Goal: Communication & Community: Participate in discussion

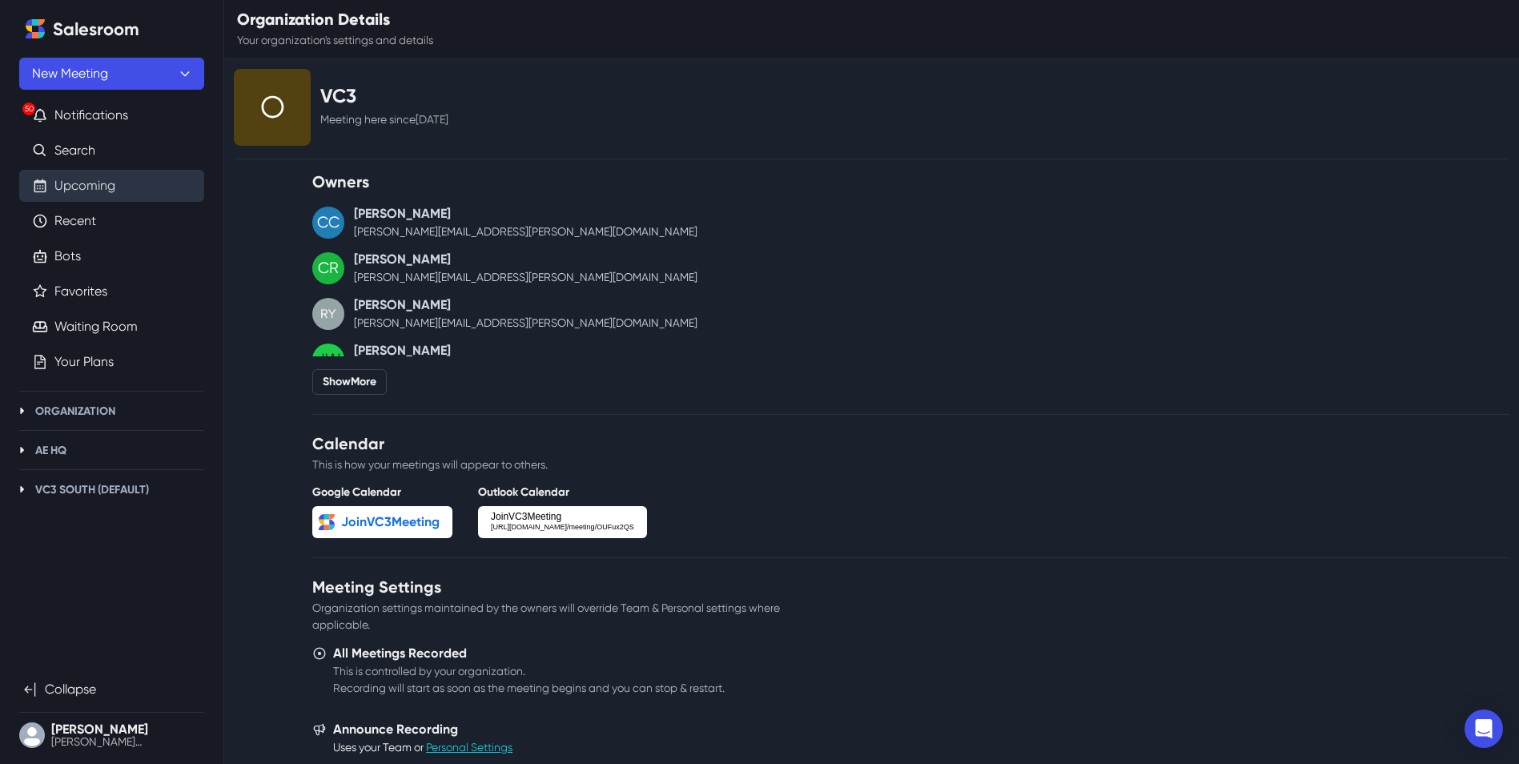
click at [107, 195] on link "Upcoming" at bounding box center [84, 185] width 61 height 19
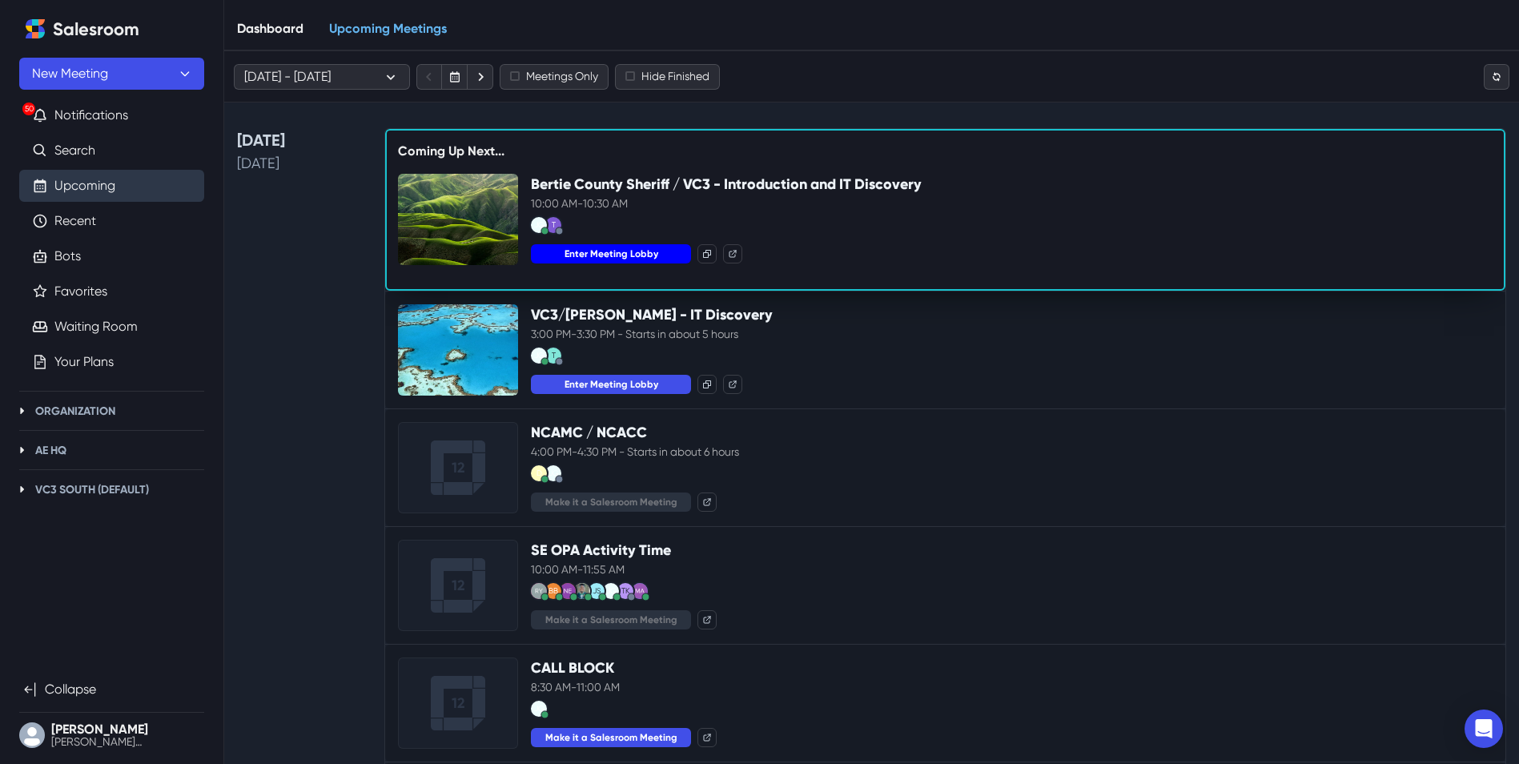
click at [634, 254] on button "Enter Meeting Lobby" at bounding box center [611, 253] width 160 height 19
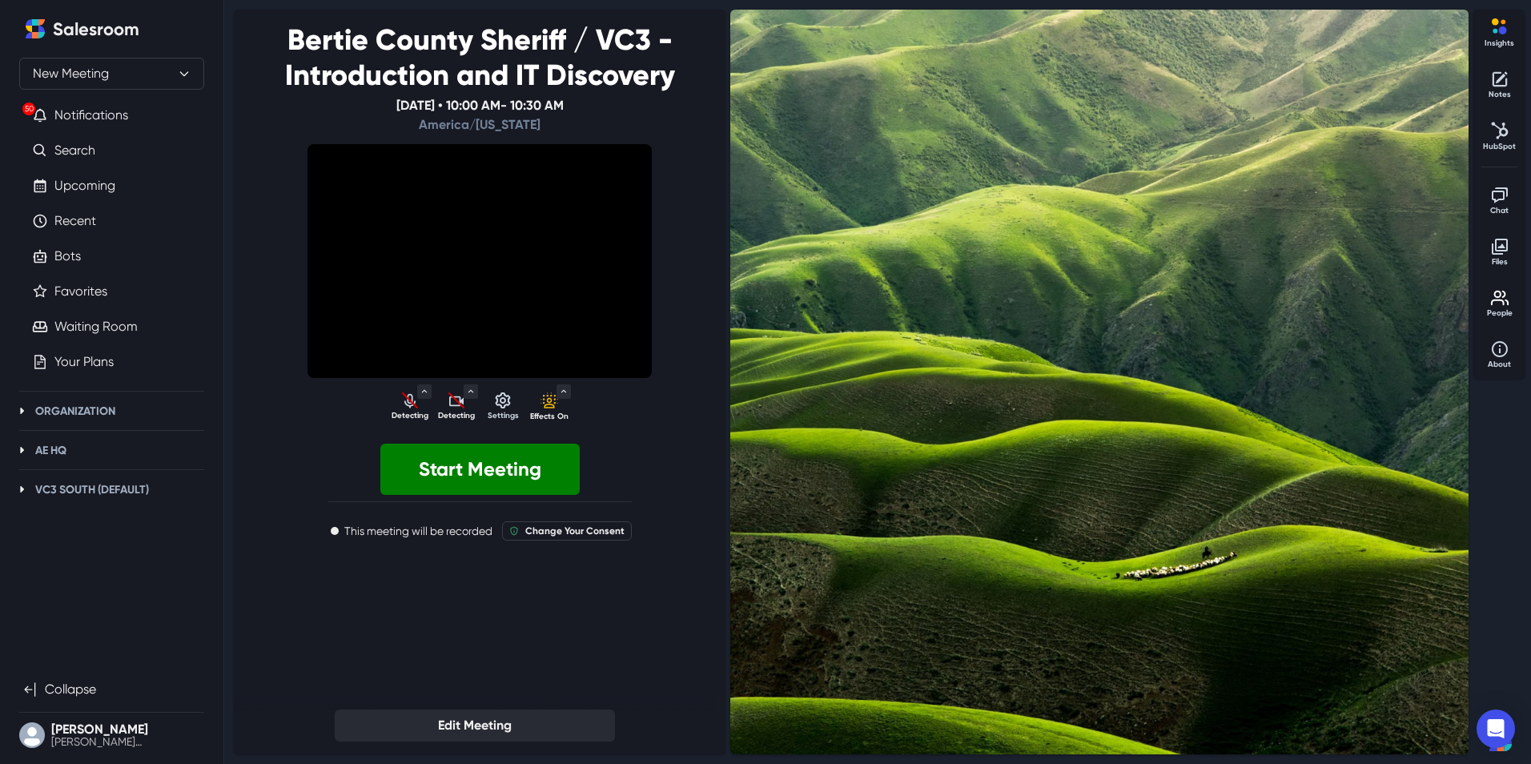
select select "default"
select select "1e5f0aab68101baf442a7d9ccb6b4f21ad7a8d5e7299884d315a15c792d1cf80"
click at [412, 403] on icon "Detecting microphone" at bounding box center [410, 400] width 15 height 15
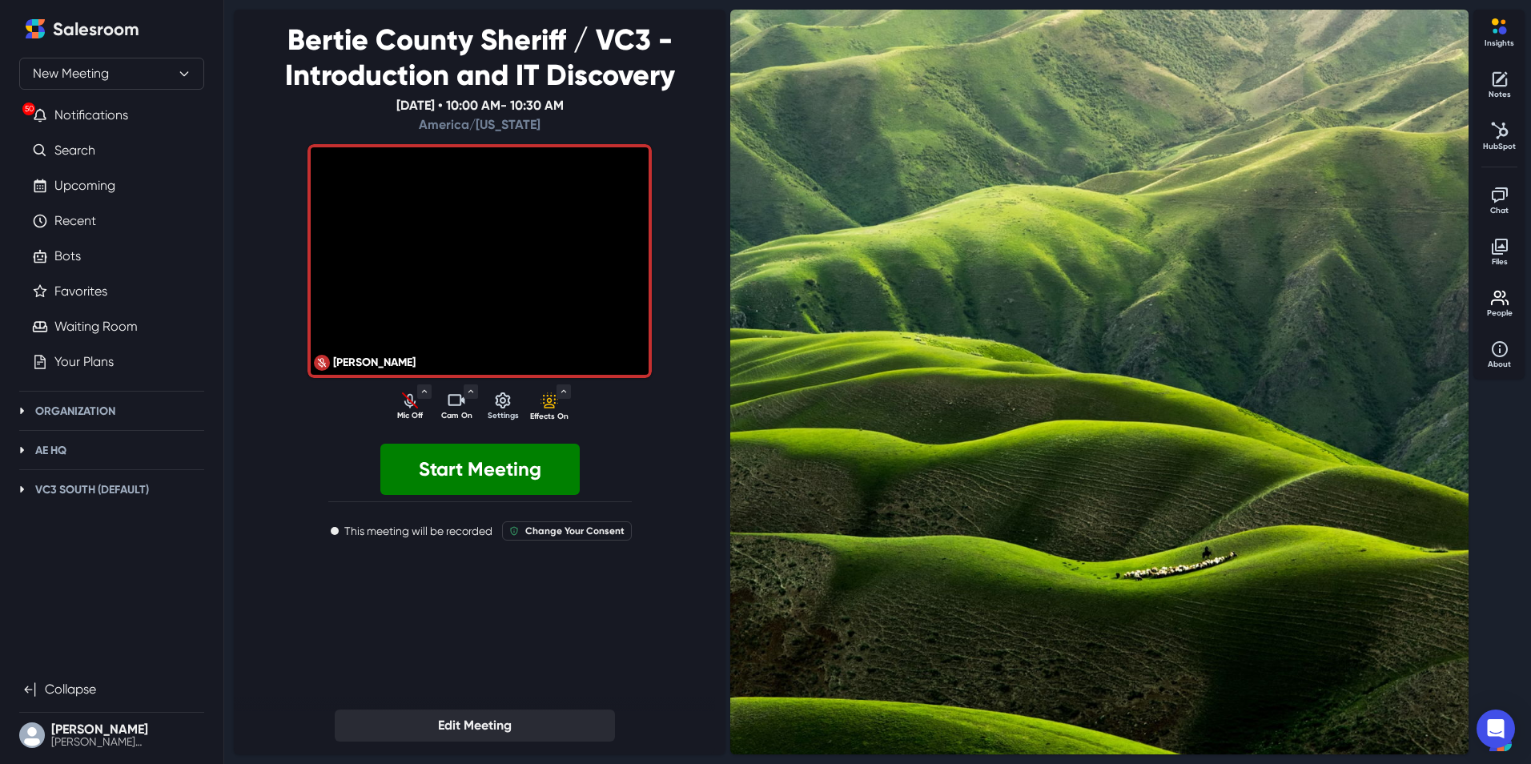
click at [452, 407] on icon "Turn off camera" at bounding box center [456, 400] width 19 height 19
click at [452, 407] on icon "Turn on camera" at bounding box center [456, 400] width 19 height 19
click at [408, 403] on icon "Unmute audio" at bounding box center [409, 400] width 19 height 19
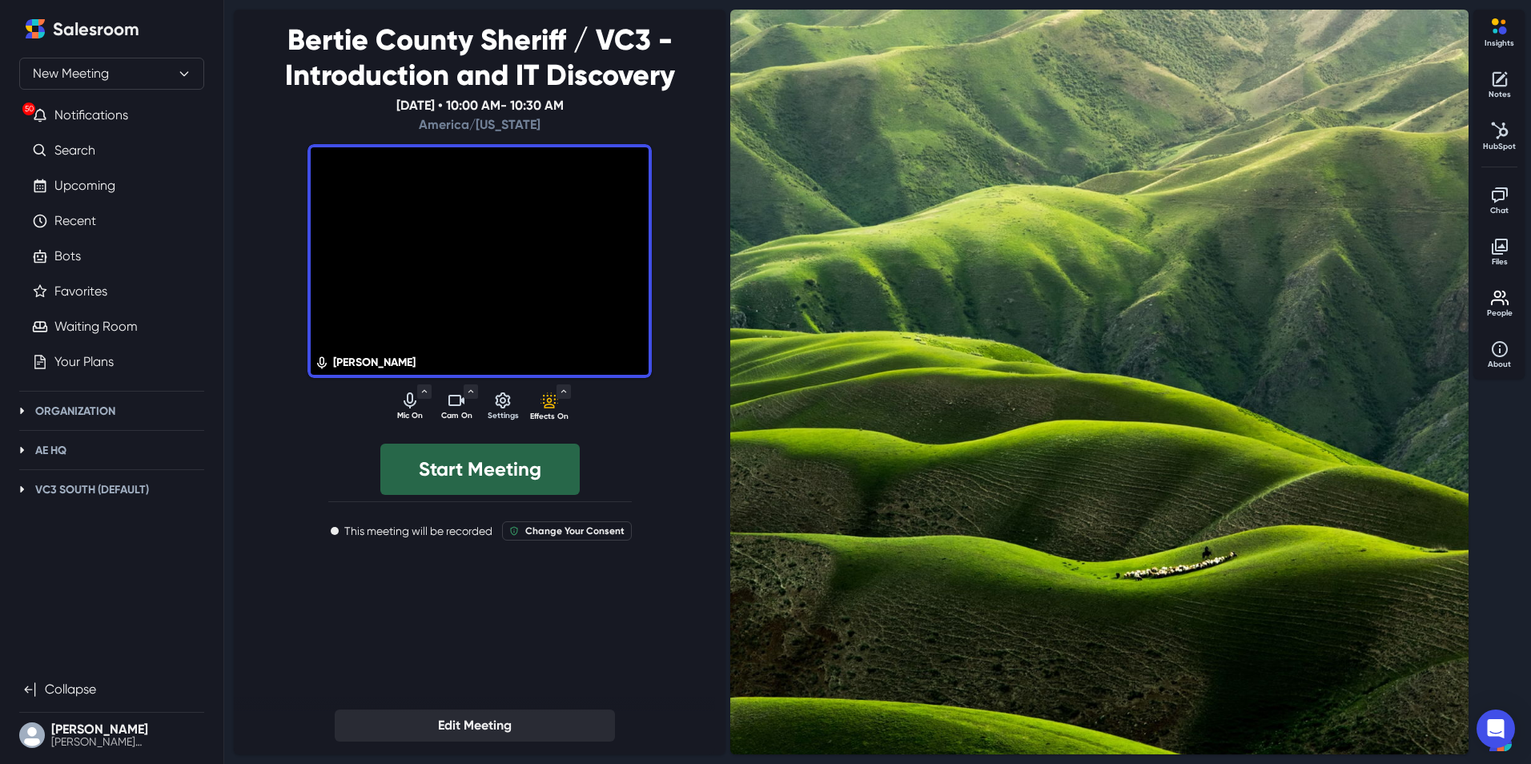
click at [484, 476] on button "Start Meeting" at bounding box center [479, 469] width 199 height 51
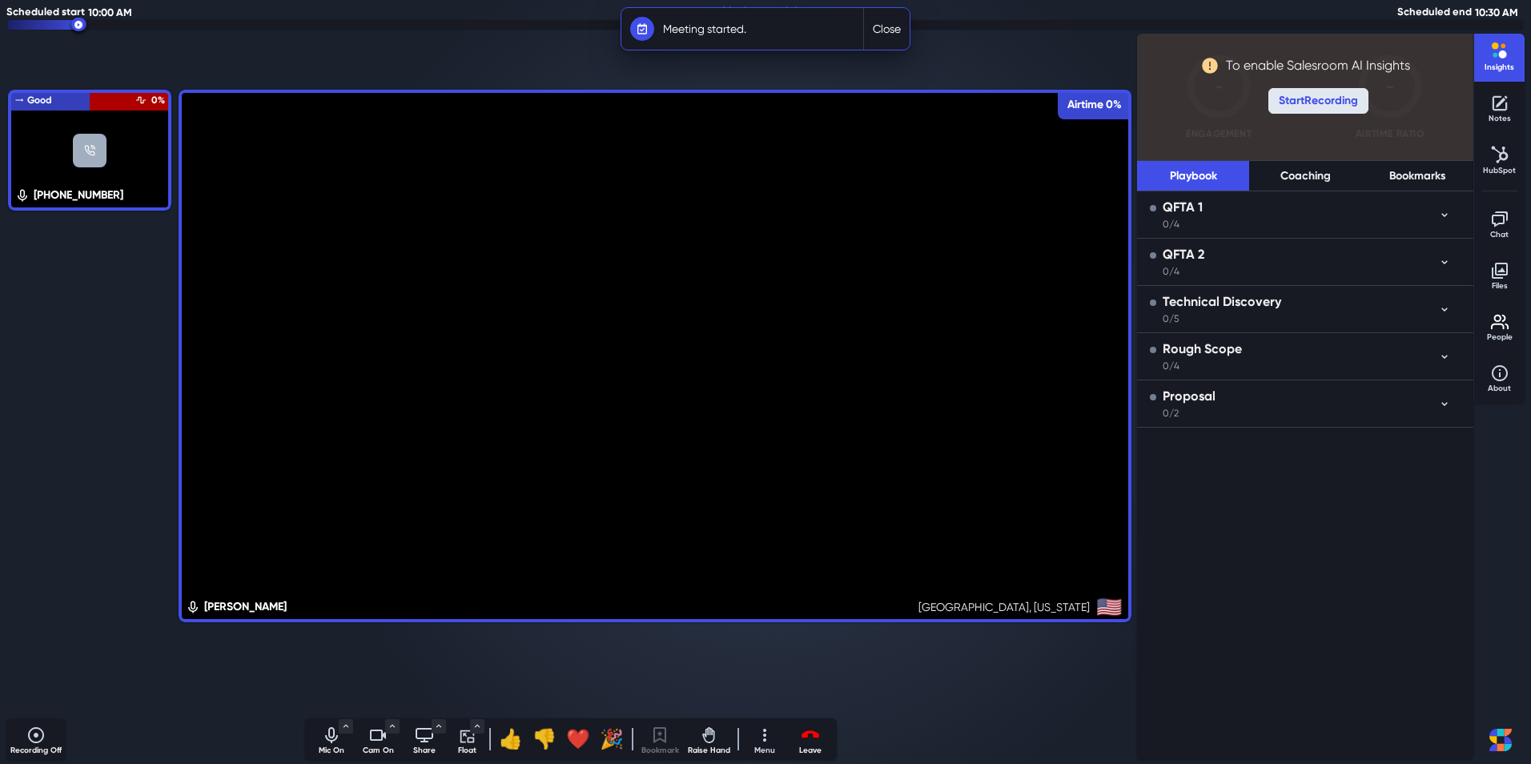
click at [1361, 107] on button "Start Recording" at bounding box center [1318, 101] width 100 height 26
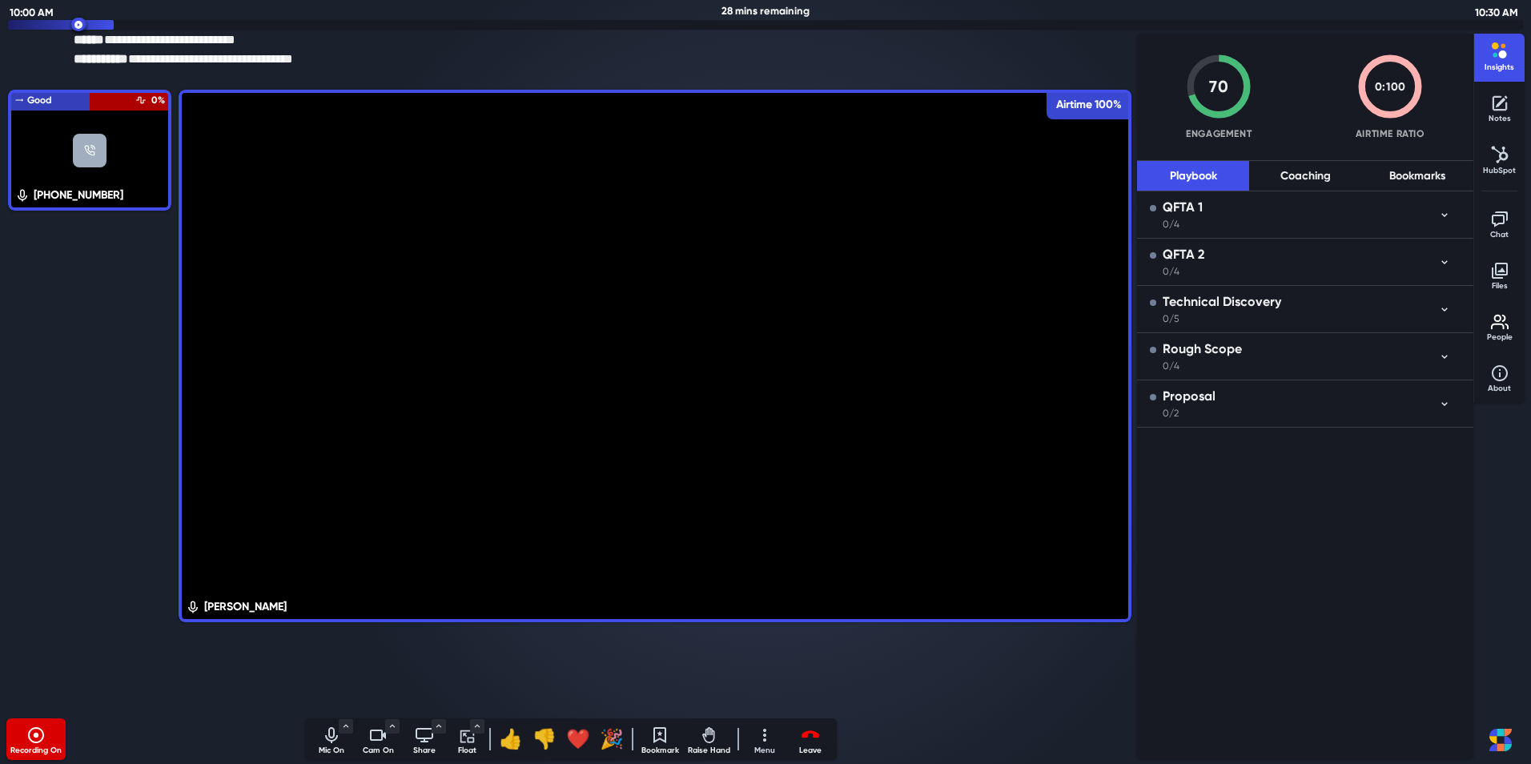
click at [322, 737] on icon "Mute audio" at bounding box center [331, 735] width 19 height 19
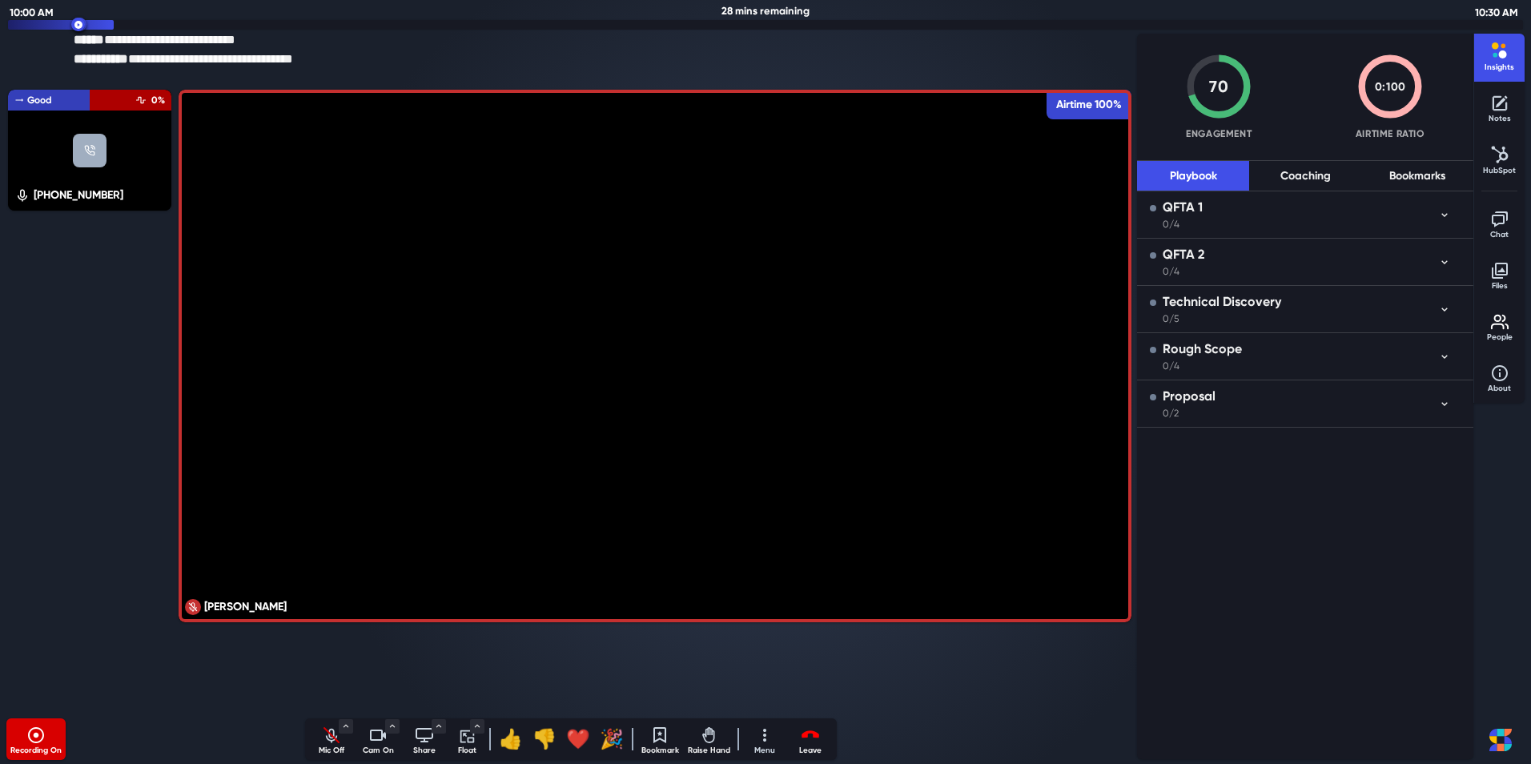
click at [381, 741] on icon "Turn off camera" at bounding box center [378, 735] width 16 height 11
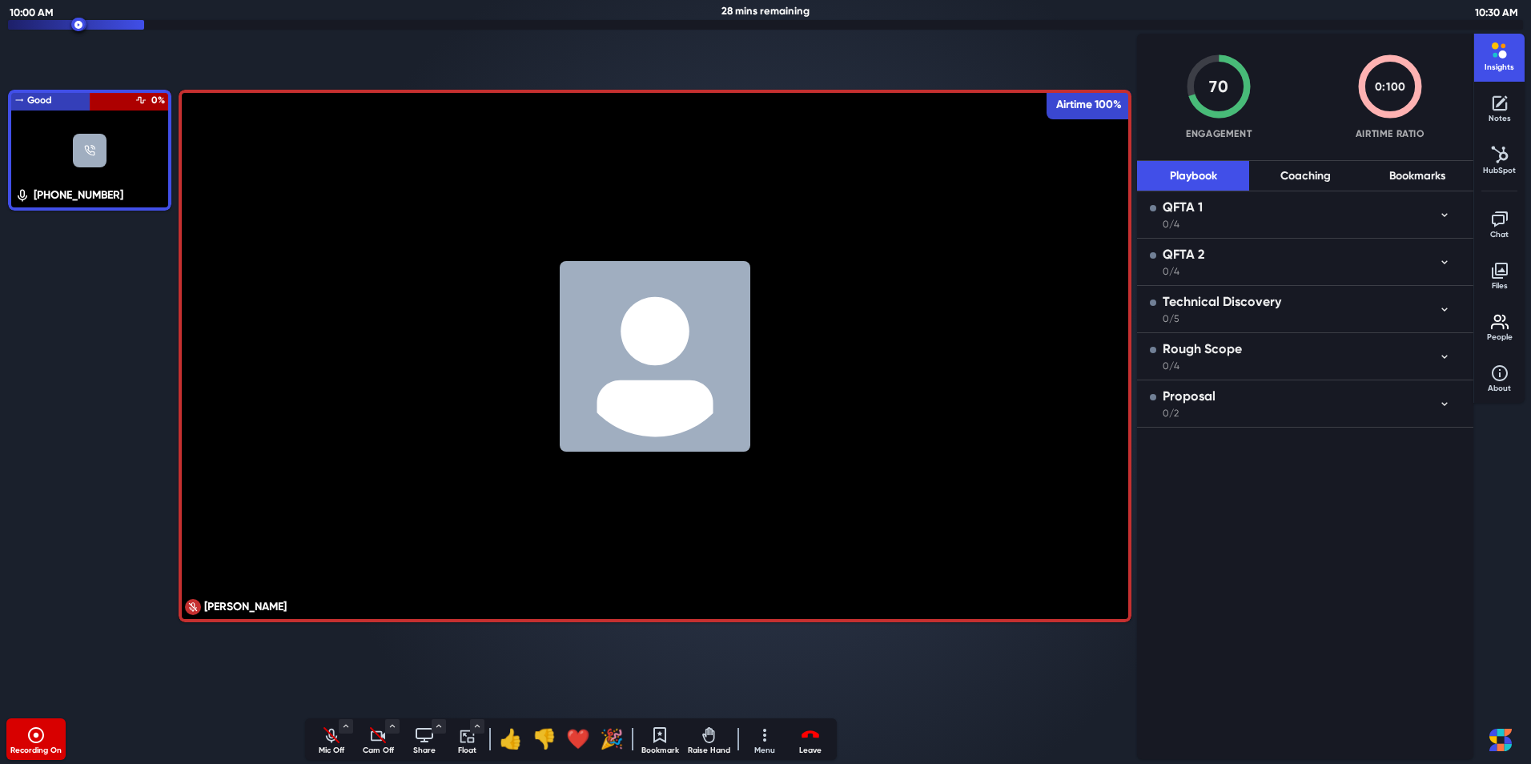
click at [334, 742] on icon "Unmute audio" at bounding box center [331, 735] width 19 height 19
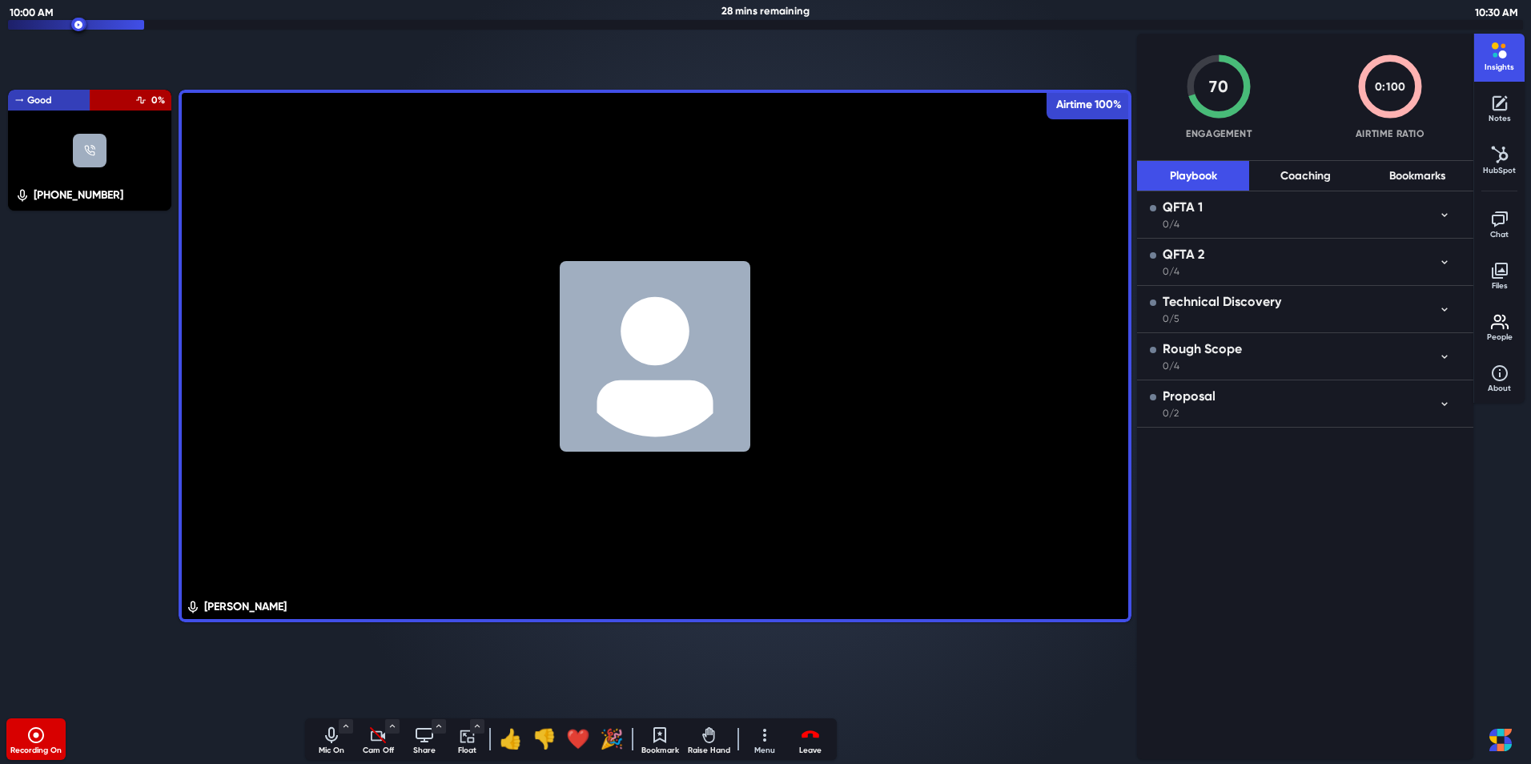
click at [369, 747] on p "Cam Off" at bounding box center [378, 751] width 40 height 12
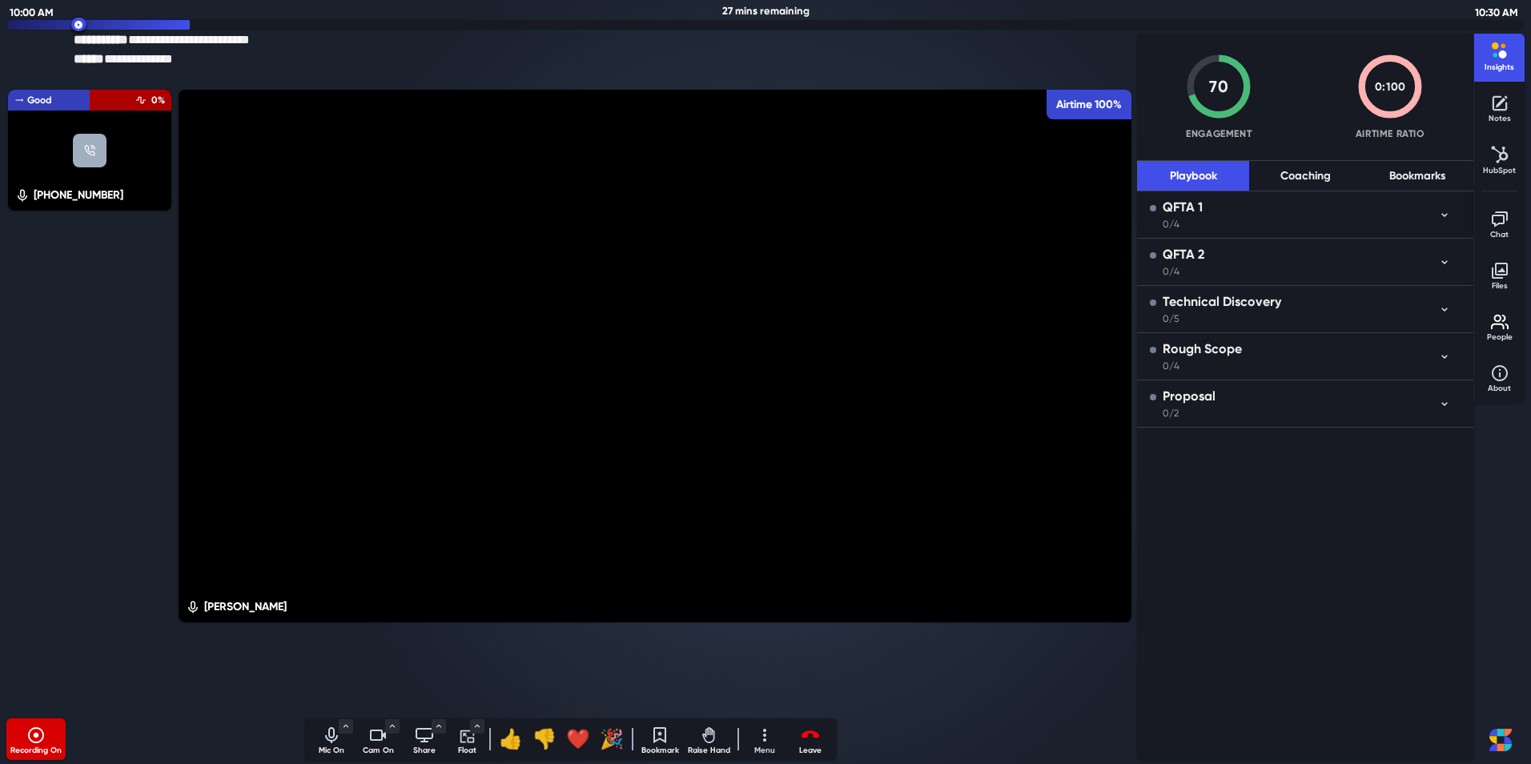
click at [1256, 220] on div "QFTA 1 0/4" at bounding box center [1294, 215] width 288 height 34
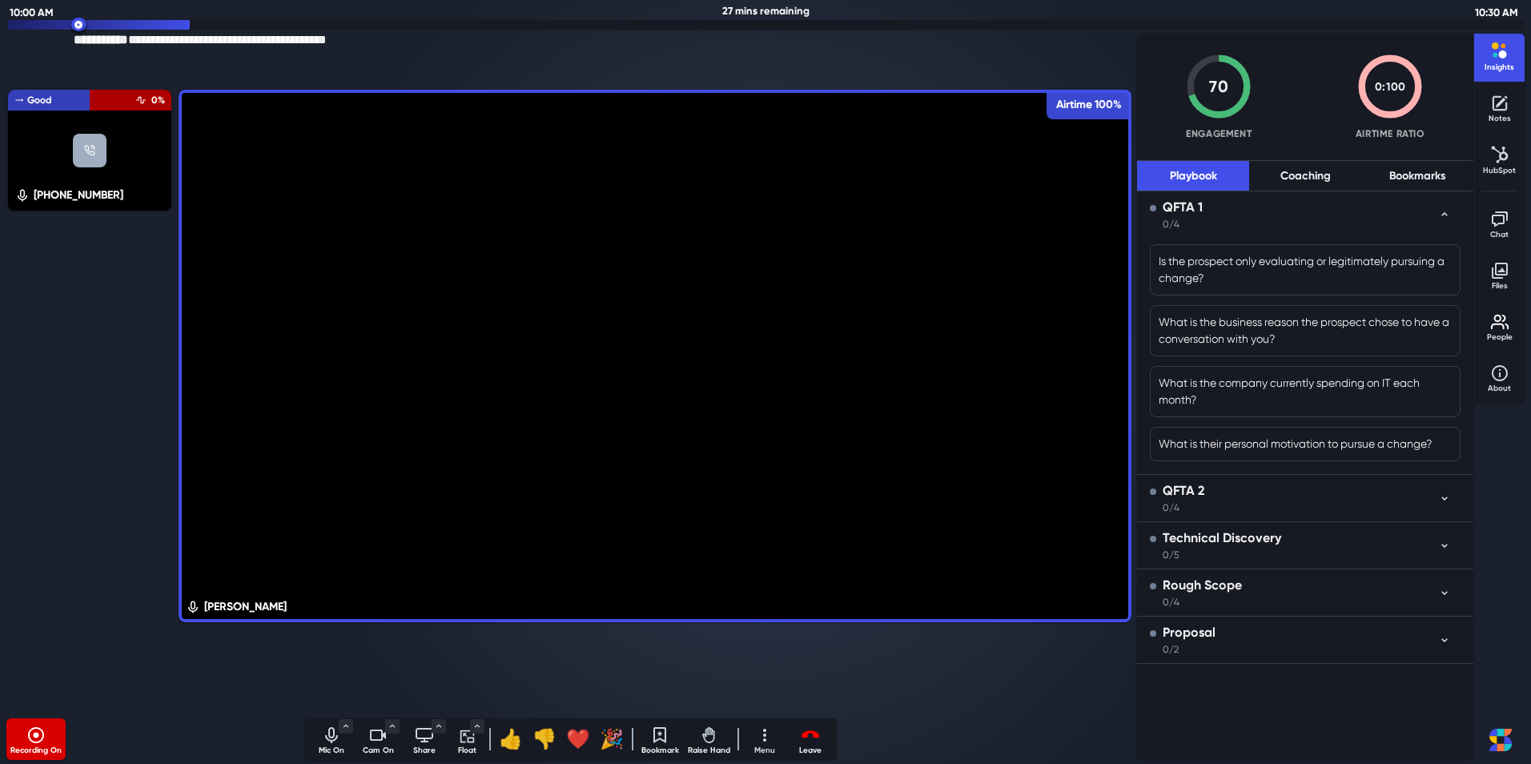
click at [1256, 495] on div "QFTA 2 0/4" at bounding box center [1294, 498] width 288 height 34
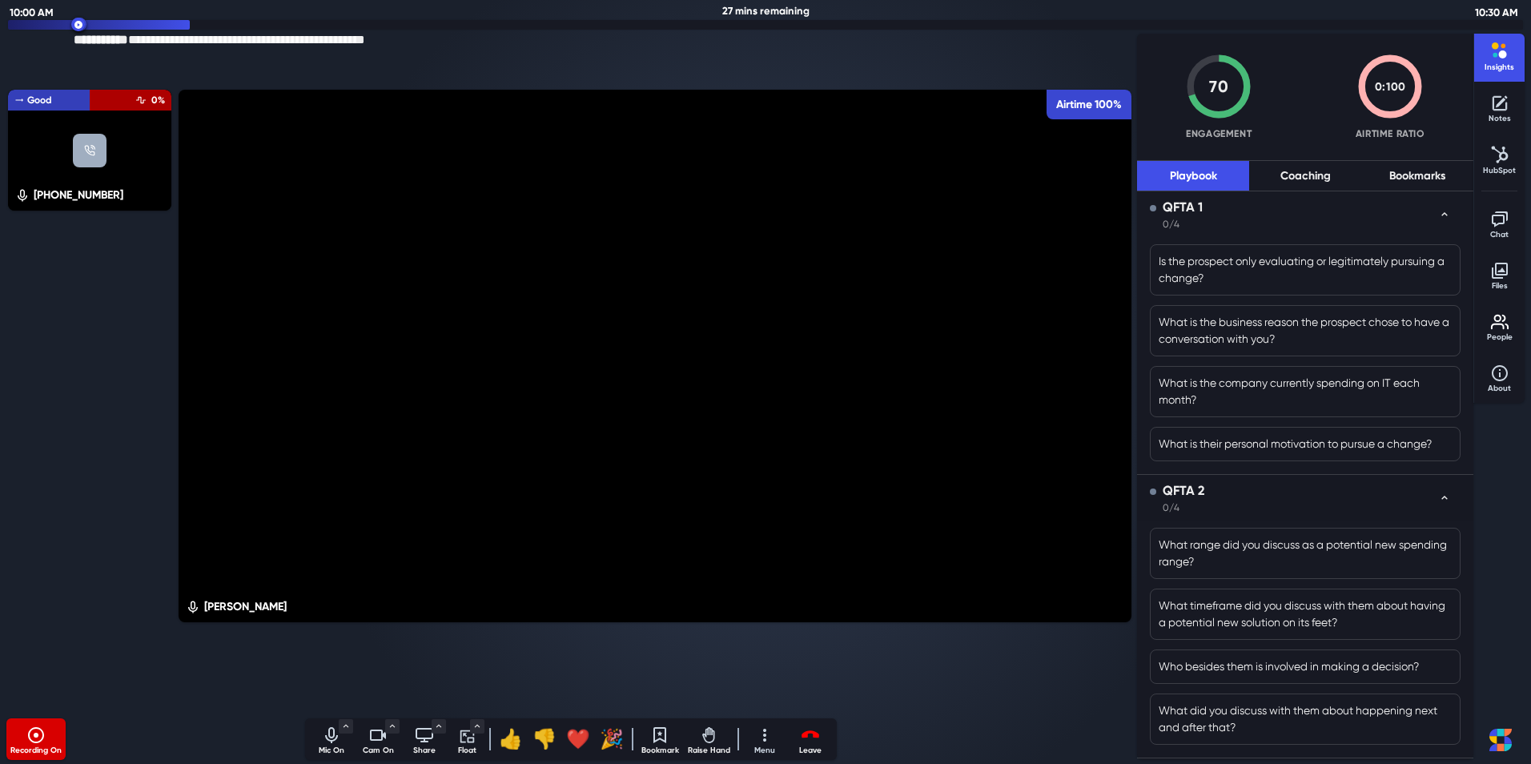
scroll to position [141, 0]
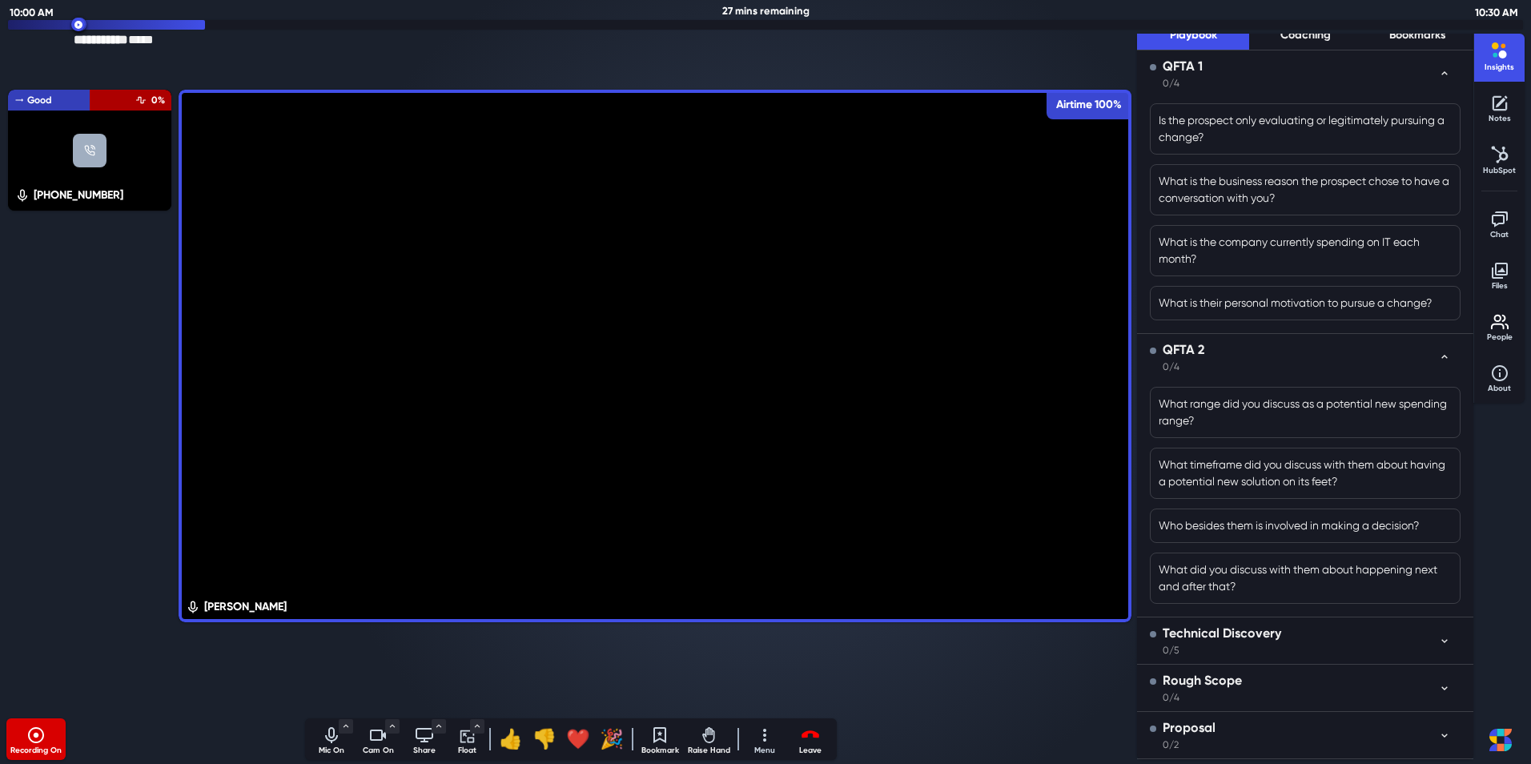
click at [1280, 637] on div "Technical Discovery 0/5" at bounding box center [1294, 641] width 288 height 34
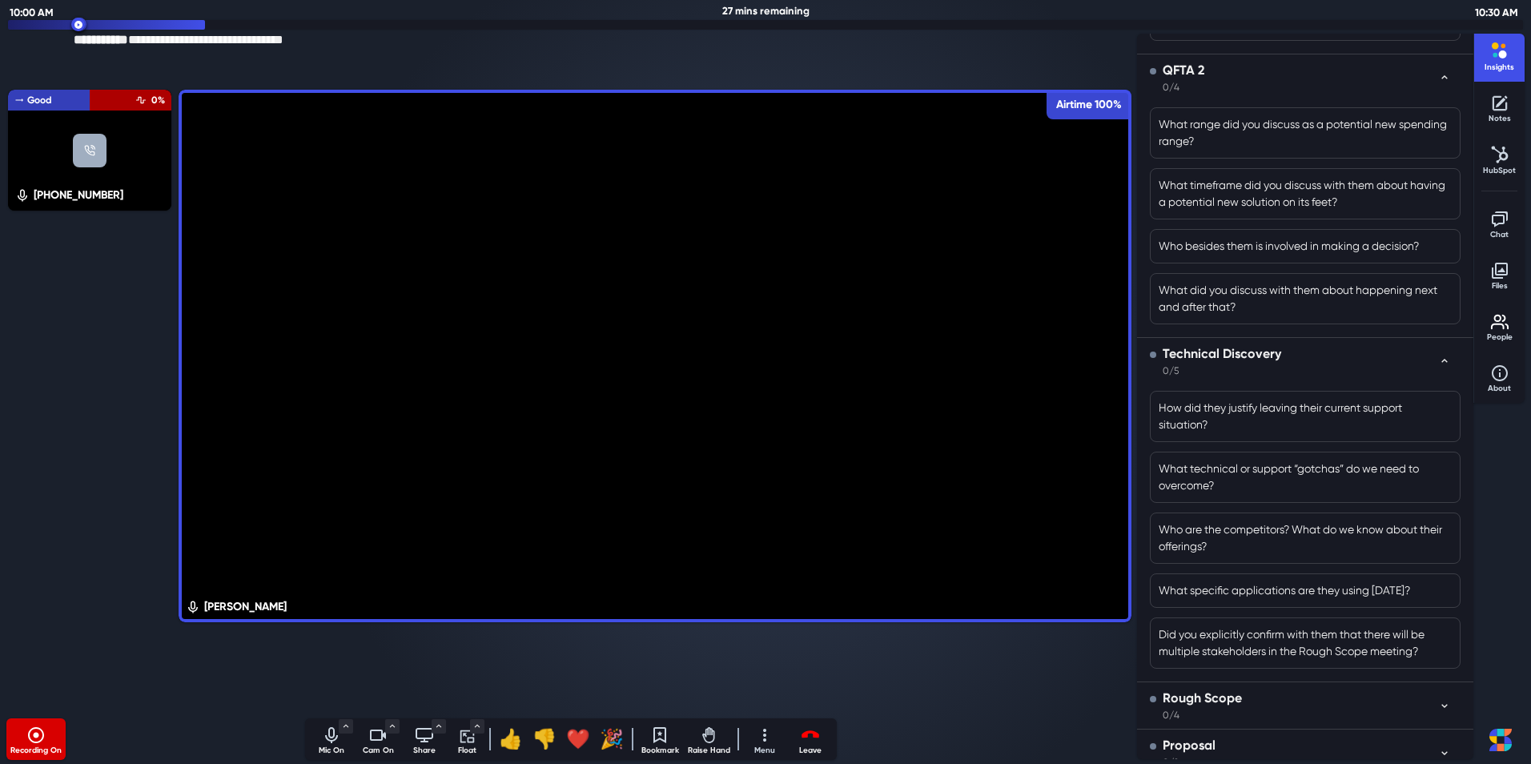
scroll to position [438, 0]
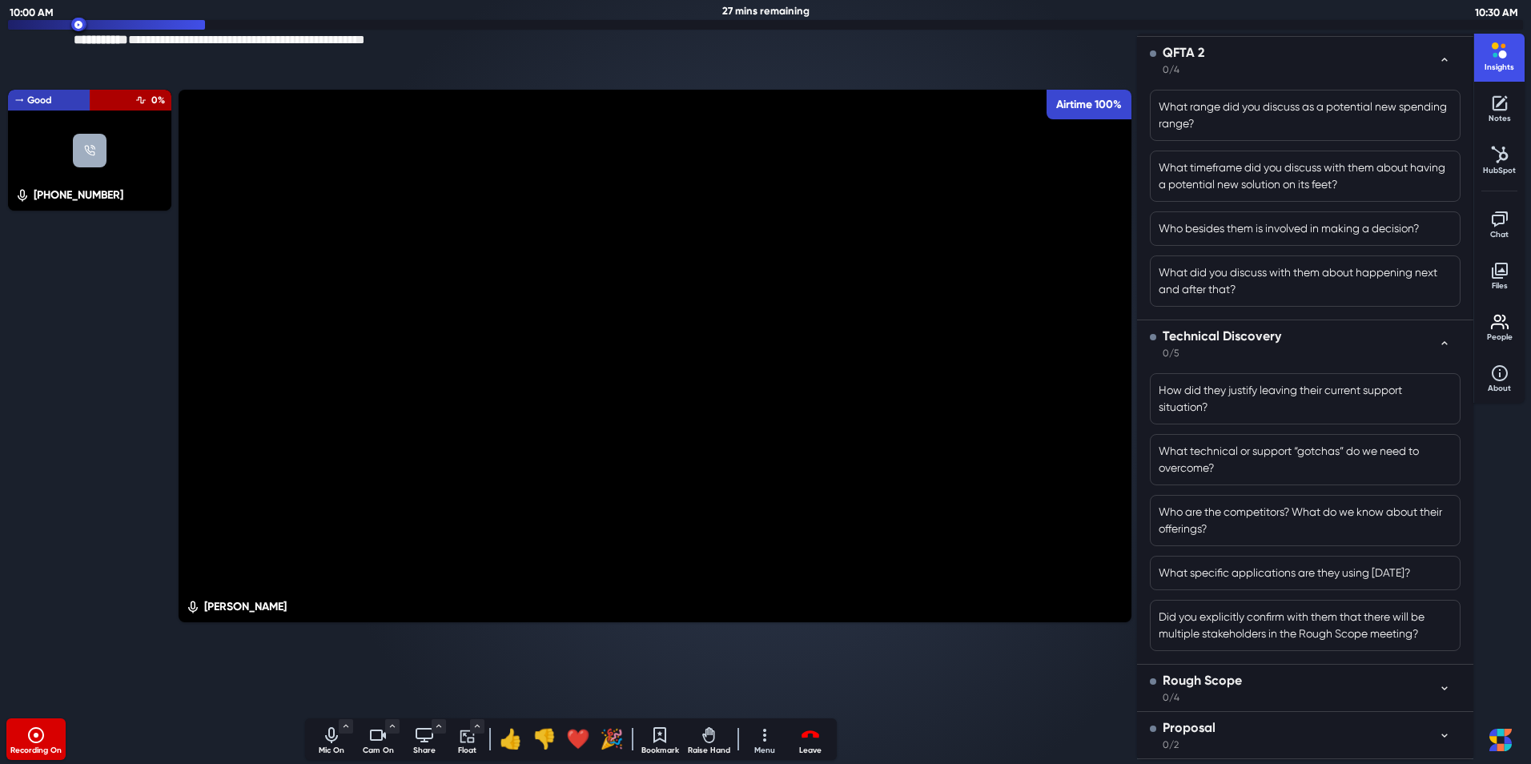
click at [1268, 692] on div "Rough Scope 0/4" at bounding box center [1294, 688] width 288 height 34
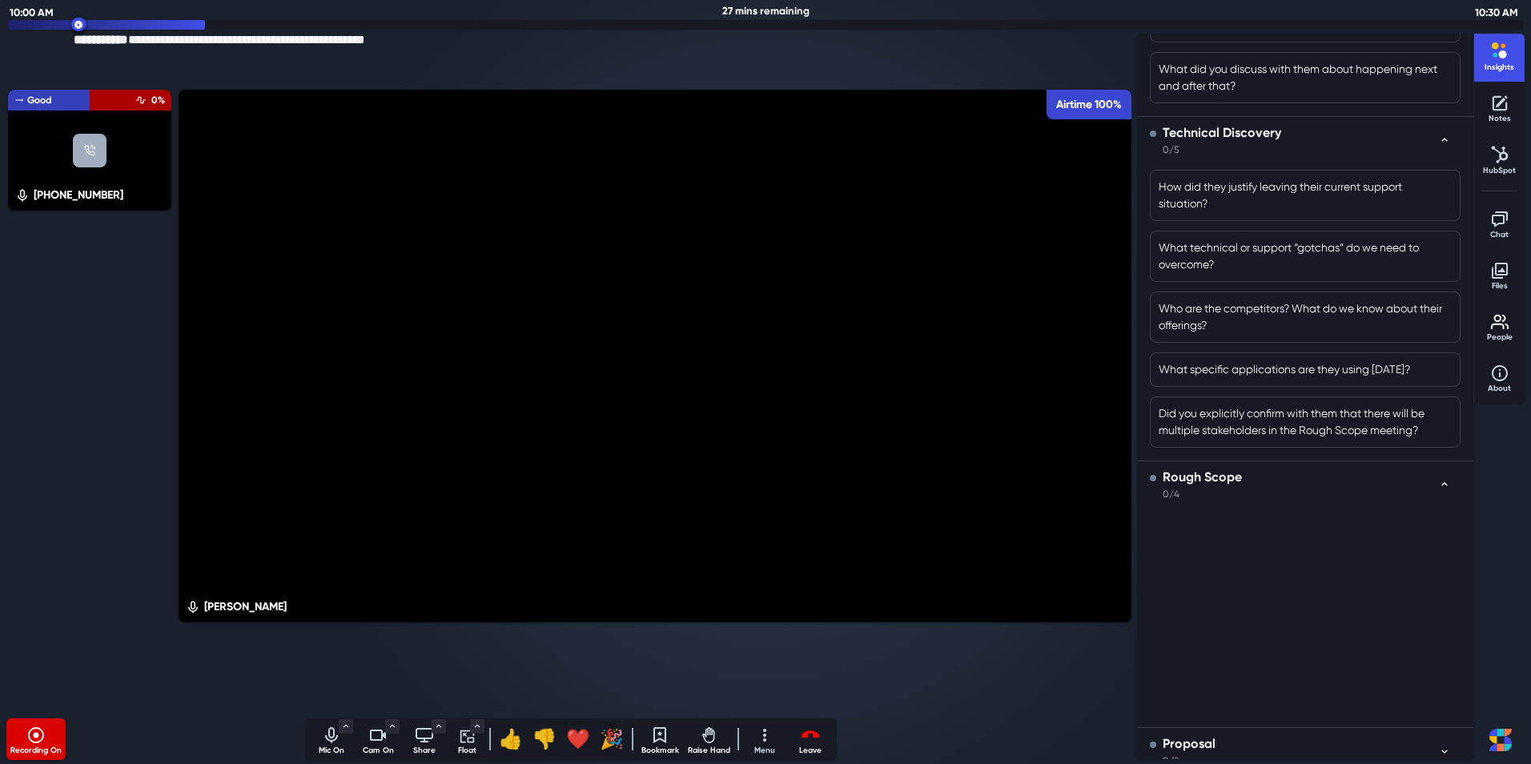
scroll to position [657, 0]
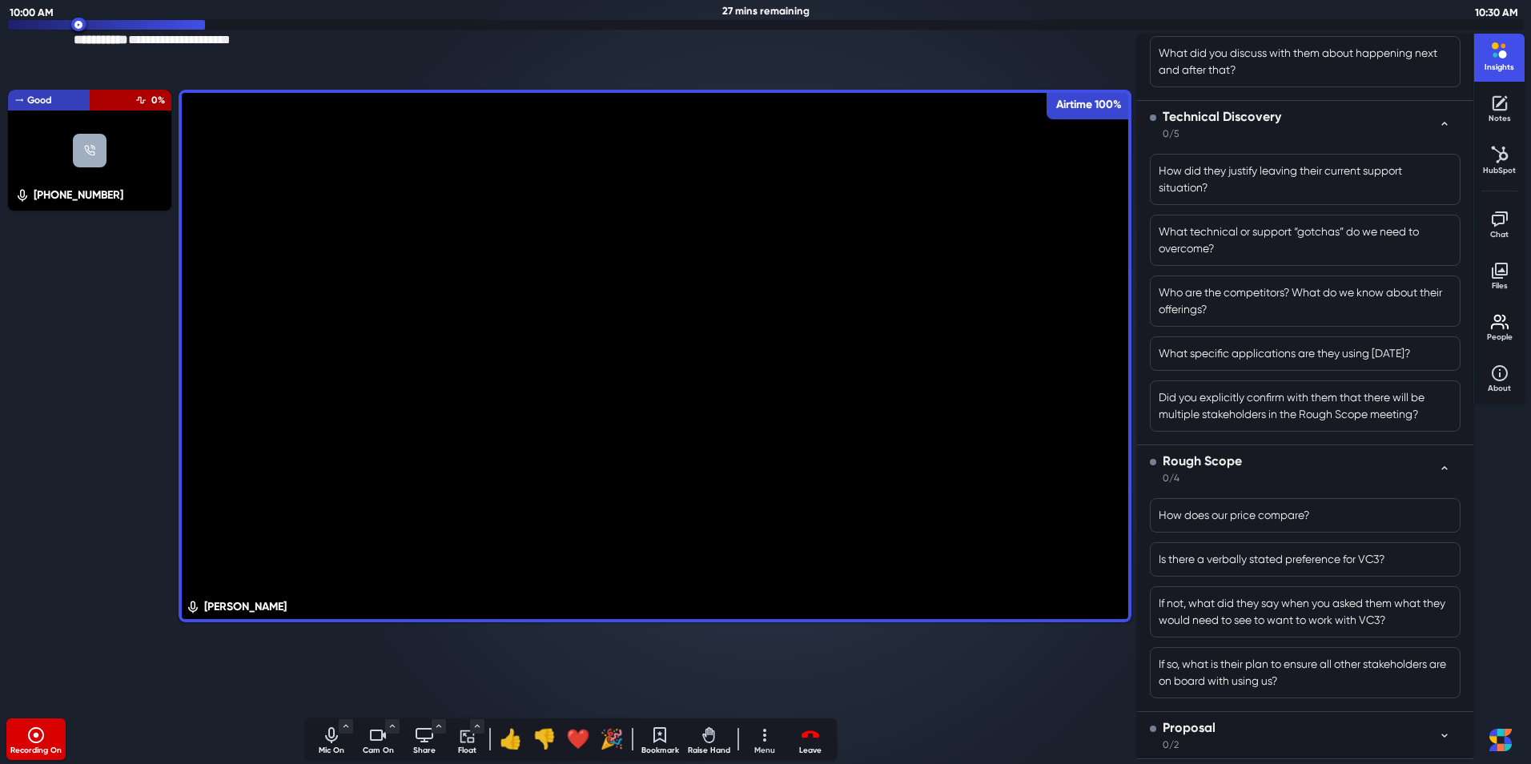
click at [1244, 730] on div "Proposal 0/2" at bounding box center [1294, 735] width 288 height 34
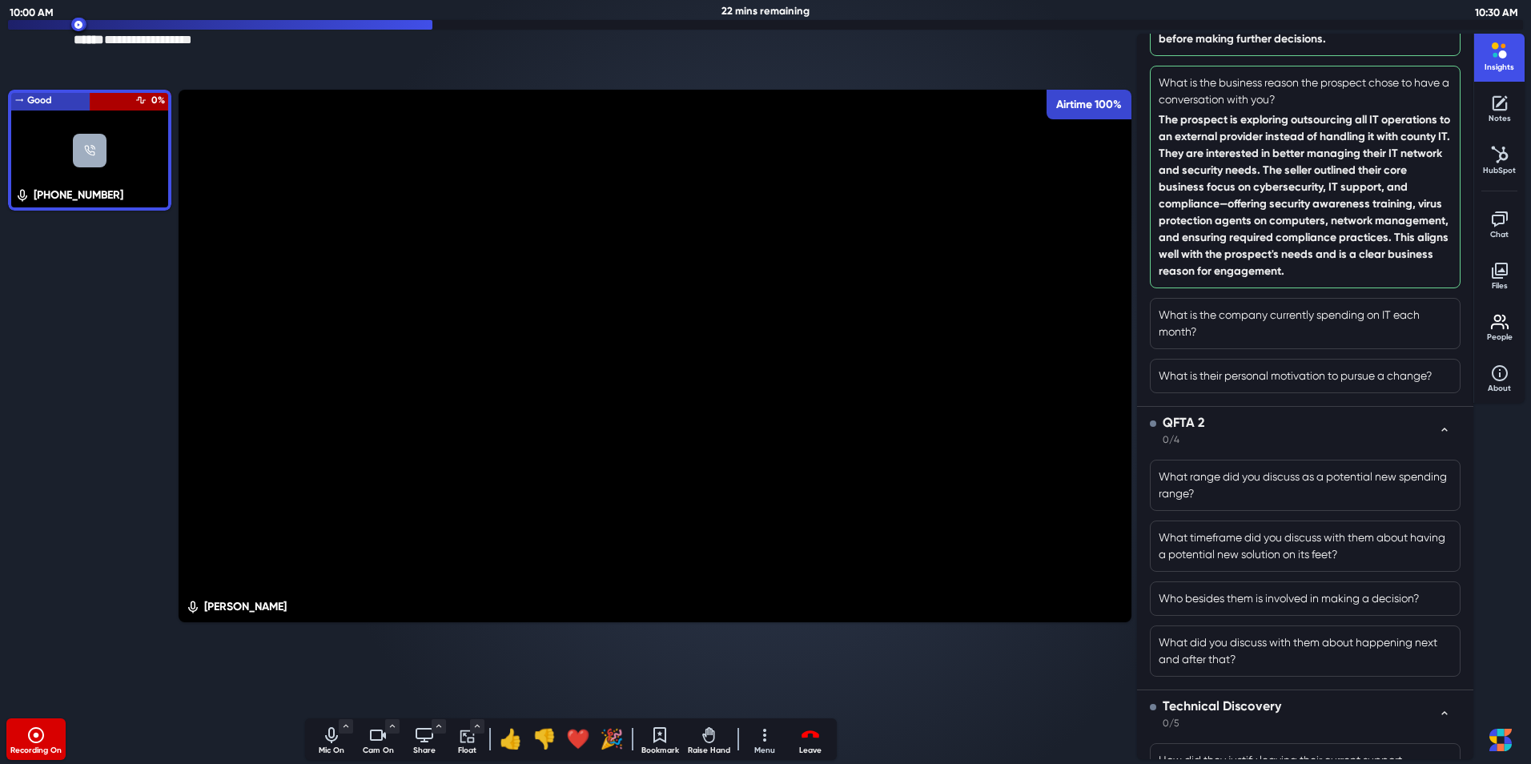
scroll to position [280, 0]
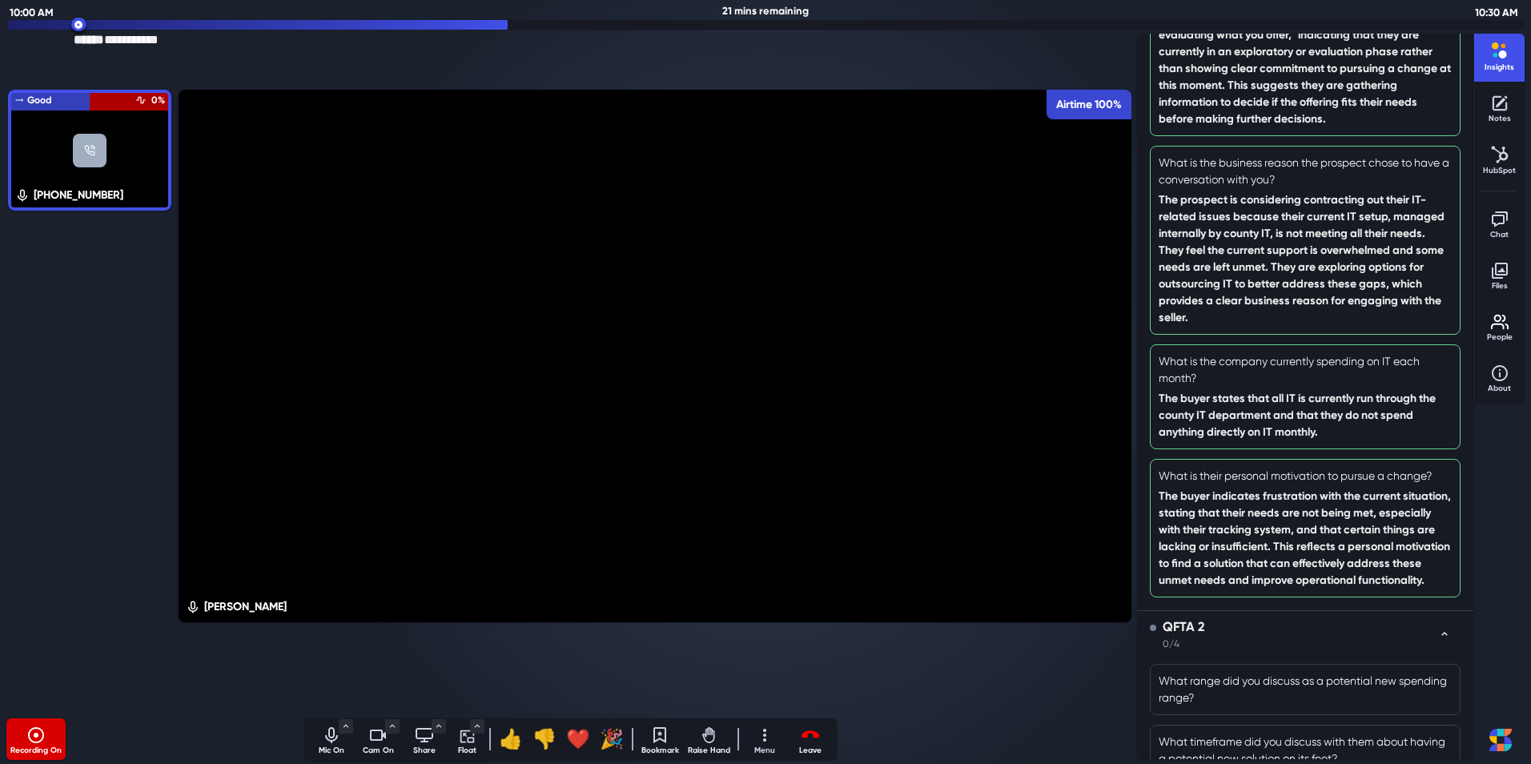
click at [97, 265] on div "[PHONE_NUMBER] Good Engagement Airtime 0%" at bounding box center [90, 400] width 170 height 629
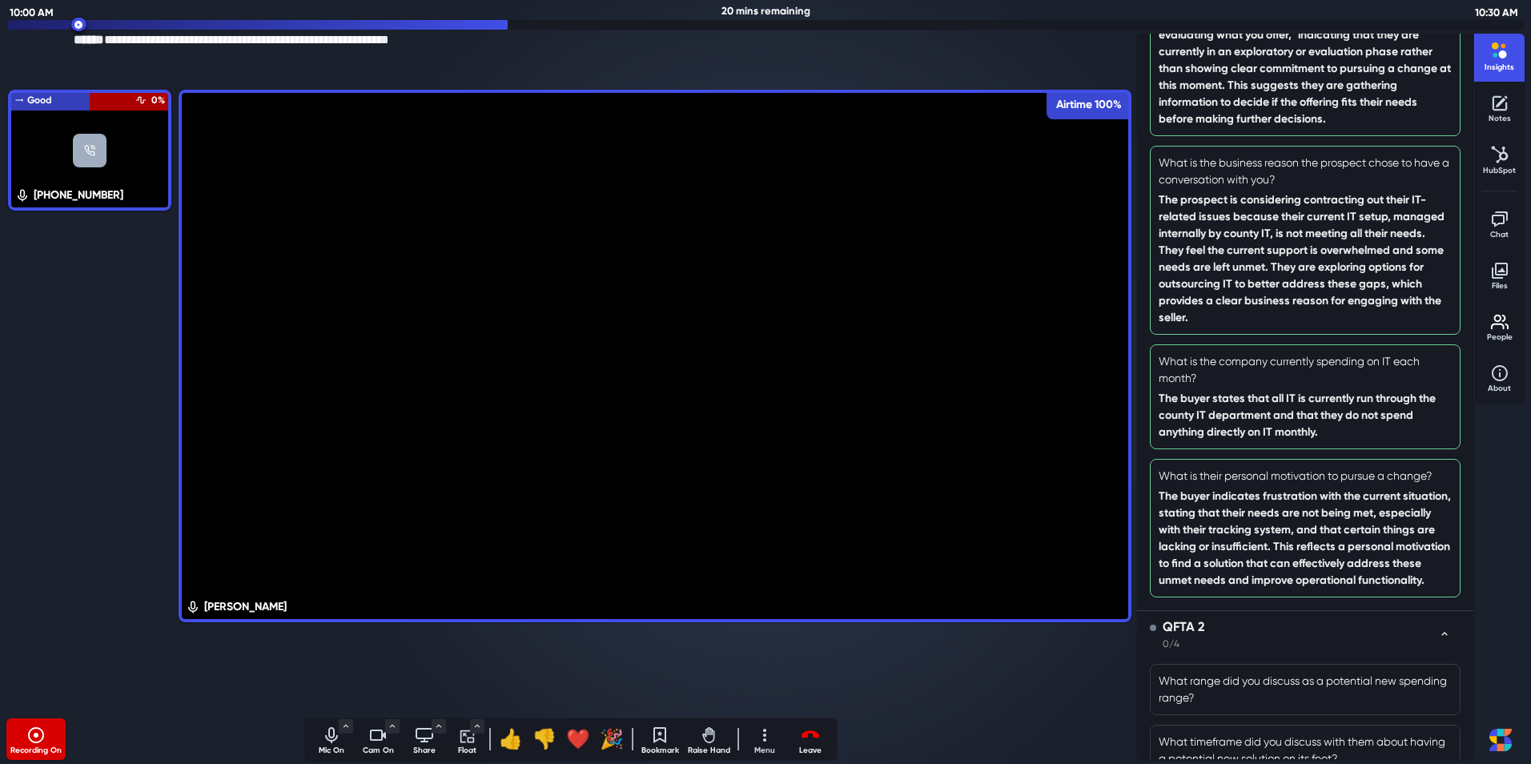
click at [100, 249] on div "[PHONE_NUMBER] Good Engagement Airtime 0%" at bounding box center [90, 400] width 170 height 629
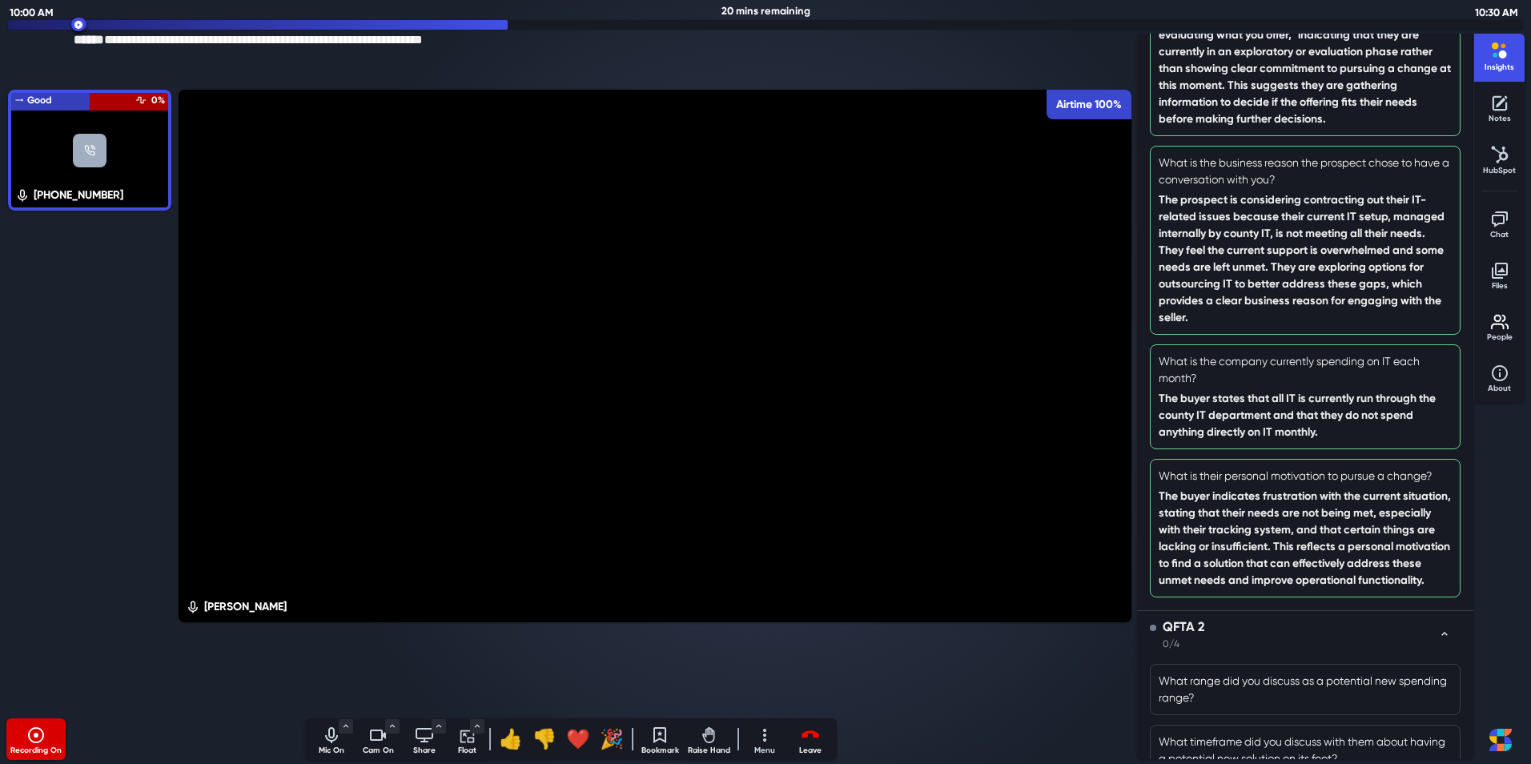
click at [85, 234] on div "[PHONE_NUMBER] Good Engagement Airtime 0%" at bounding box center [90, 400] width 170 height 629
click at [82, 215] on div "[PHONE_NUMBER] Good Engagement Airtime 0%" at bounding box center [90, 400] width 170 height 629
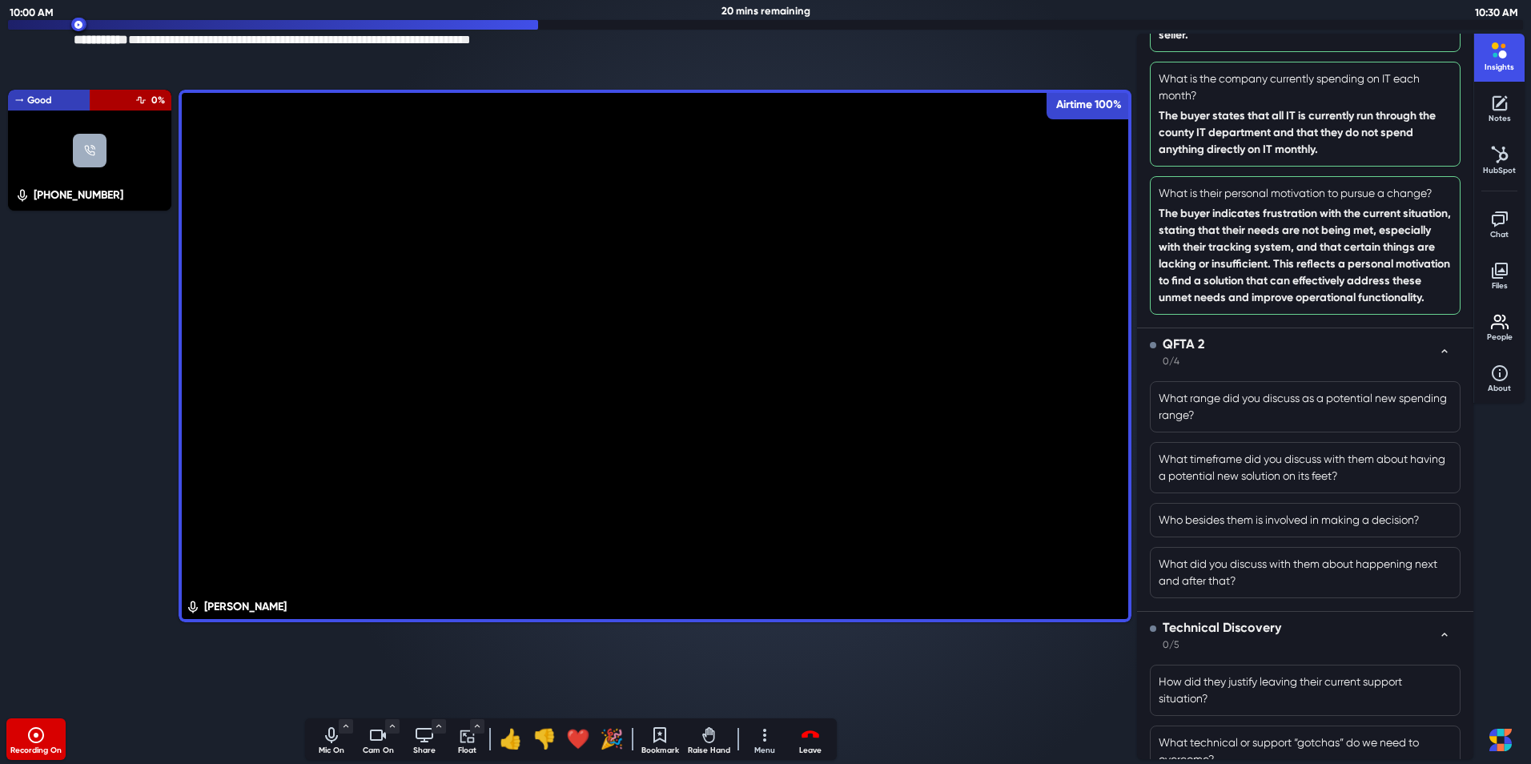
scroll to position [565, 0]
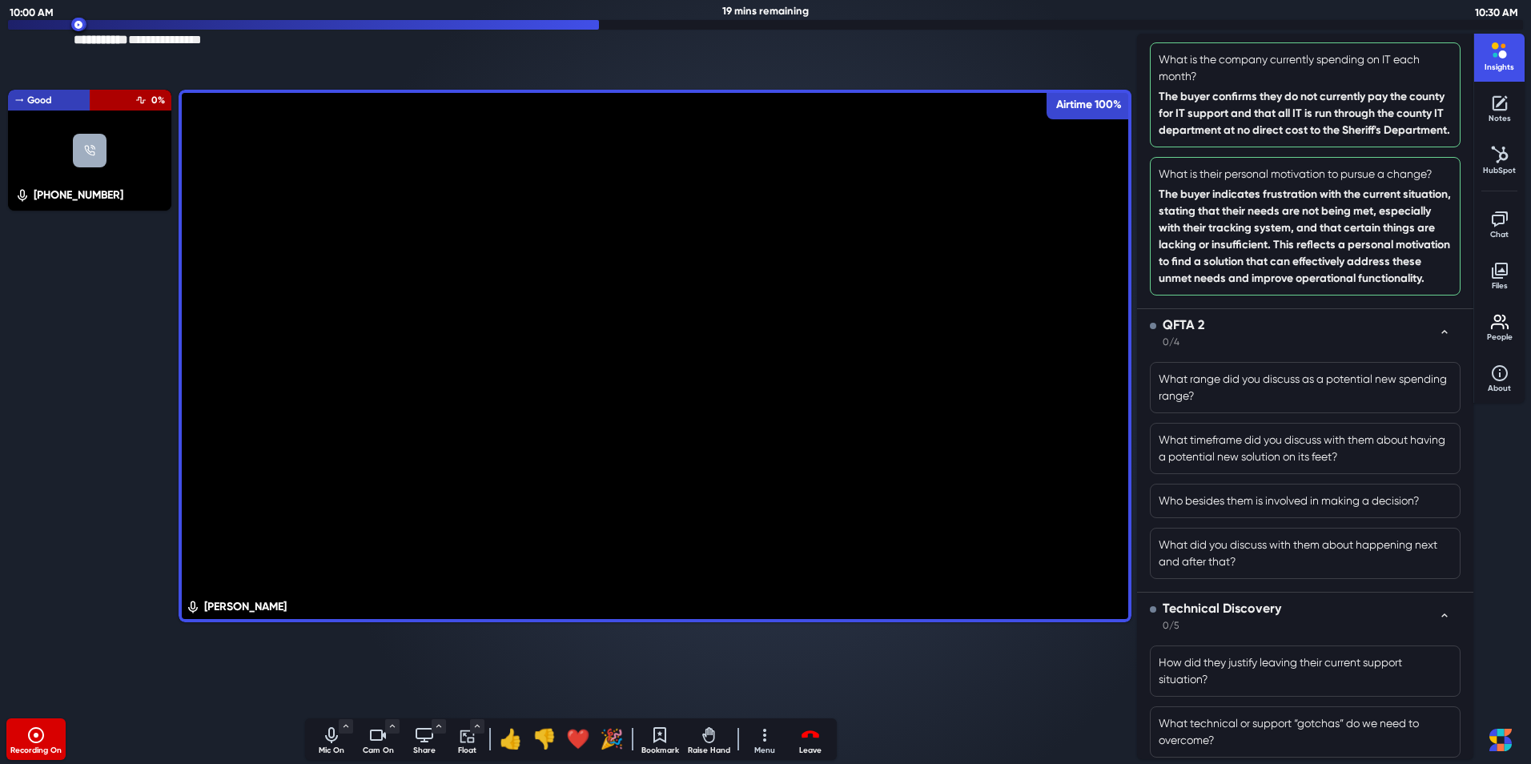
click at [707, 46] on p "**********" at bounding box center [571, 39] width 995 height 19
click at [769, 54] on div "**********" at bounding box center [571, 58] width 995 height 56
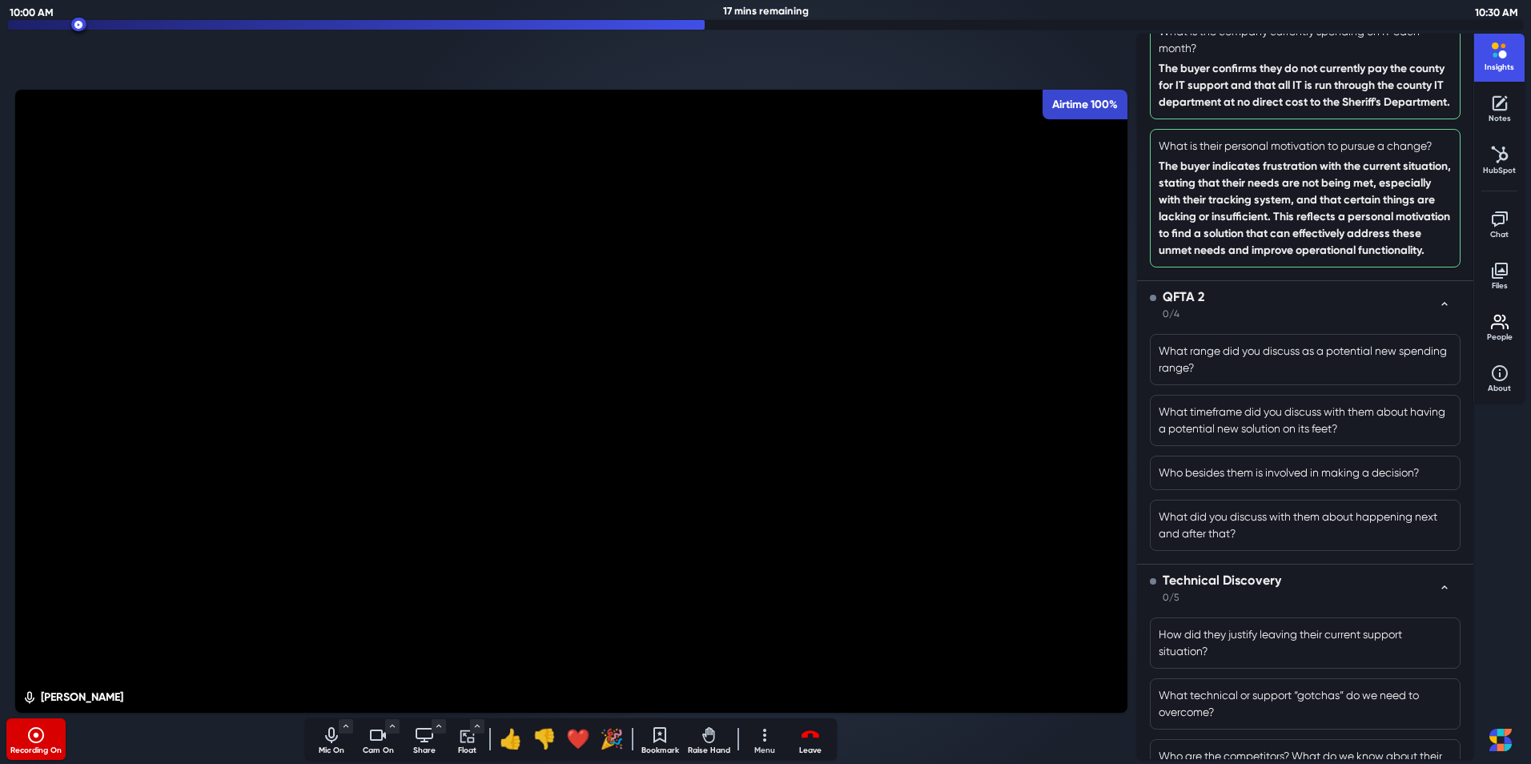
scroll to position [608, 0]
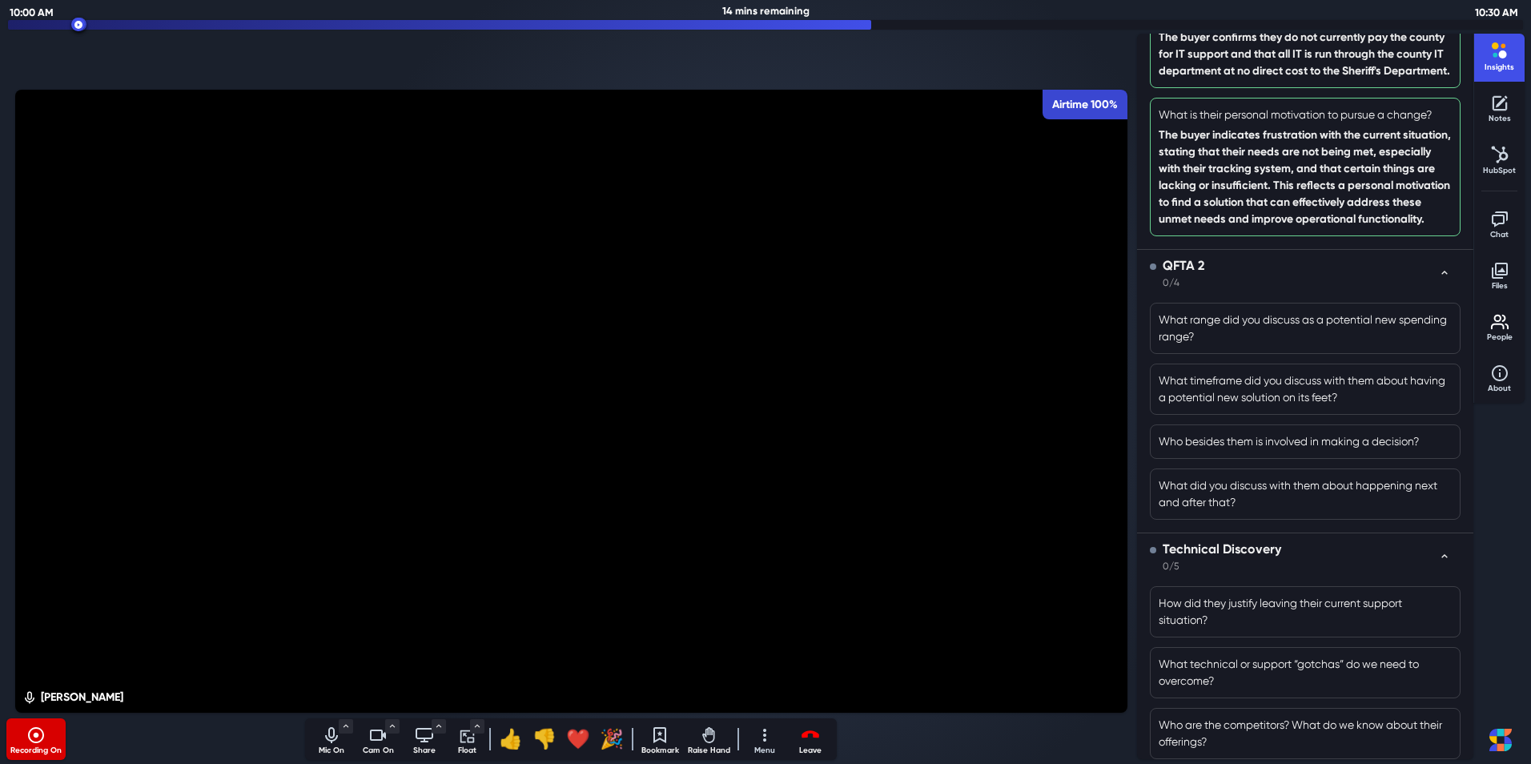
click at [335, 734] on icon "Mute audio" at bounding box center [331, 732] width 6 height 11
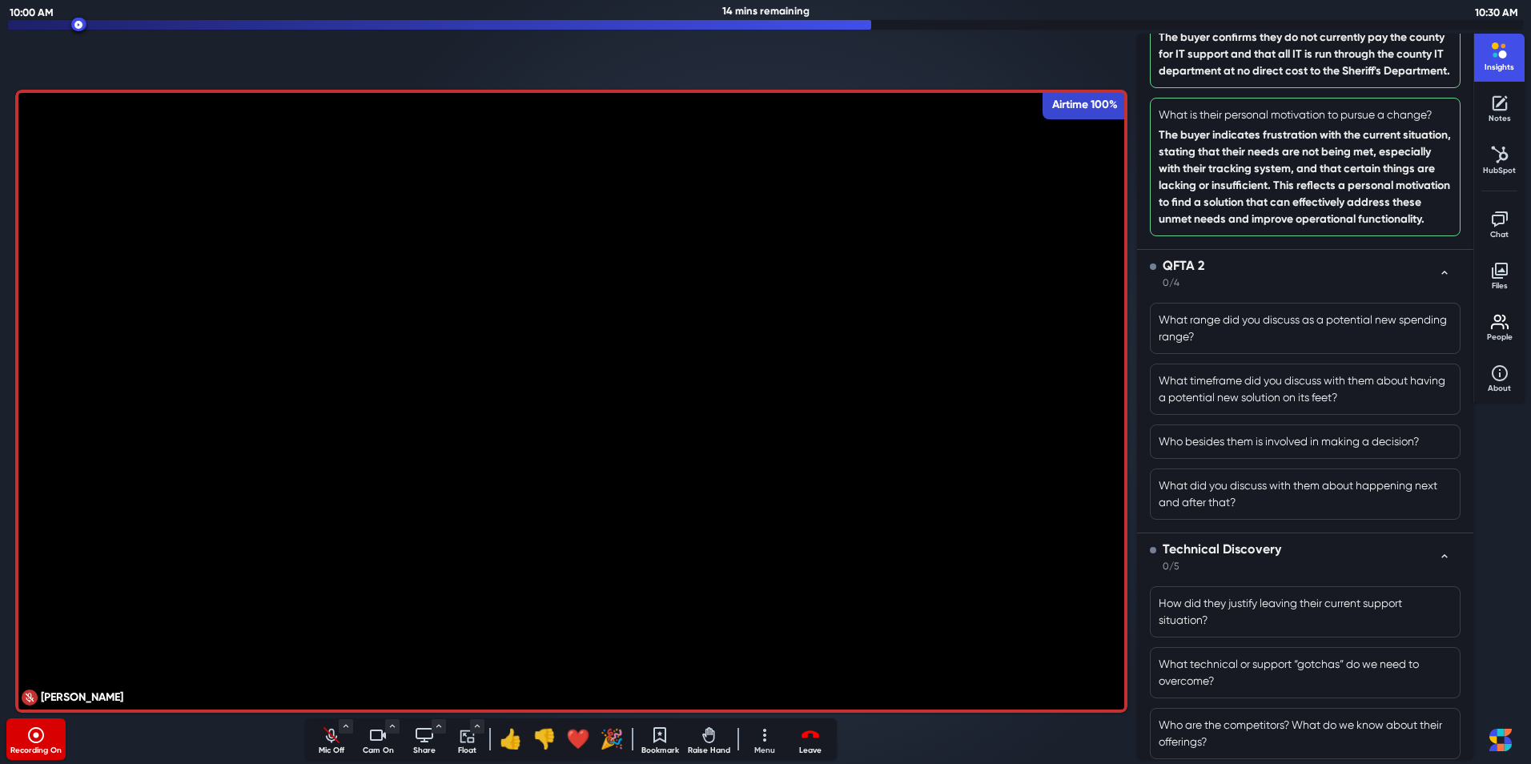
click at [381, 746] on p "Cam On" at bounding box center [378, 751] width 40 height 12
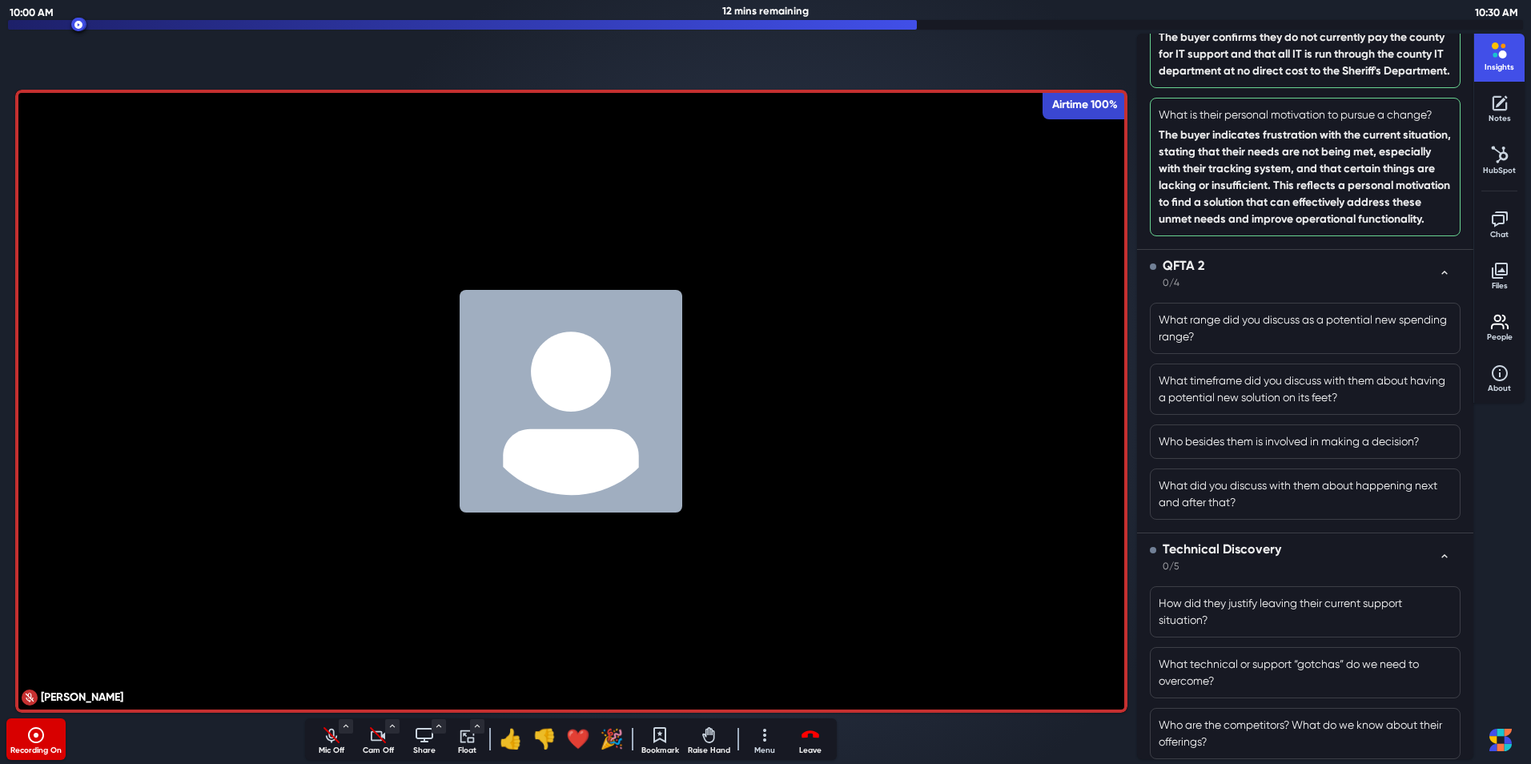
click at [382, 746] on p "Cam Off" at bounding box center [378, 751] width 40 height 12
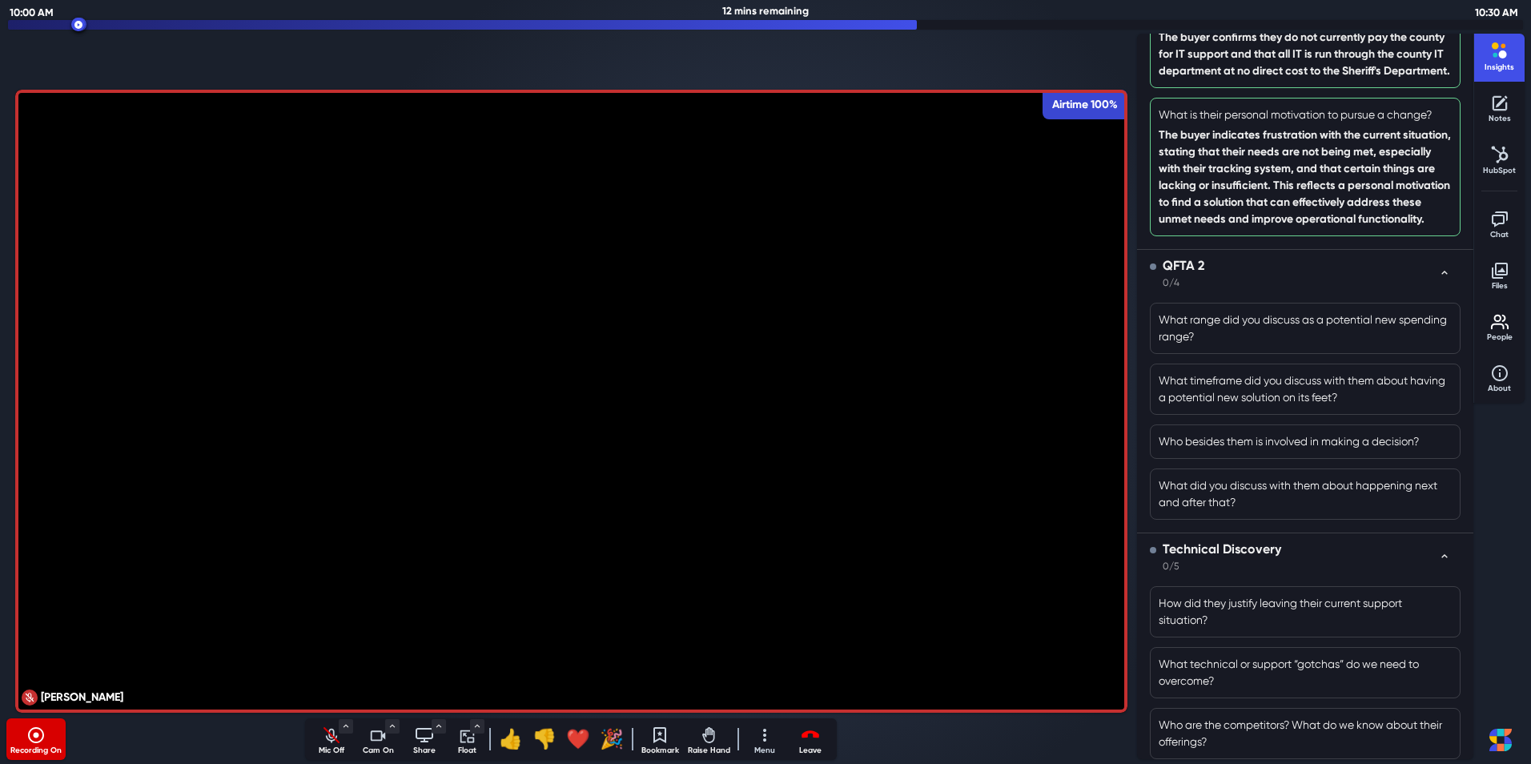
click at [328, 745] on p "Mic Off" at bounding box center [332, 751] width 40 height 12
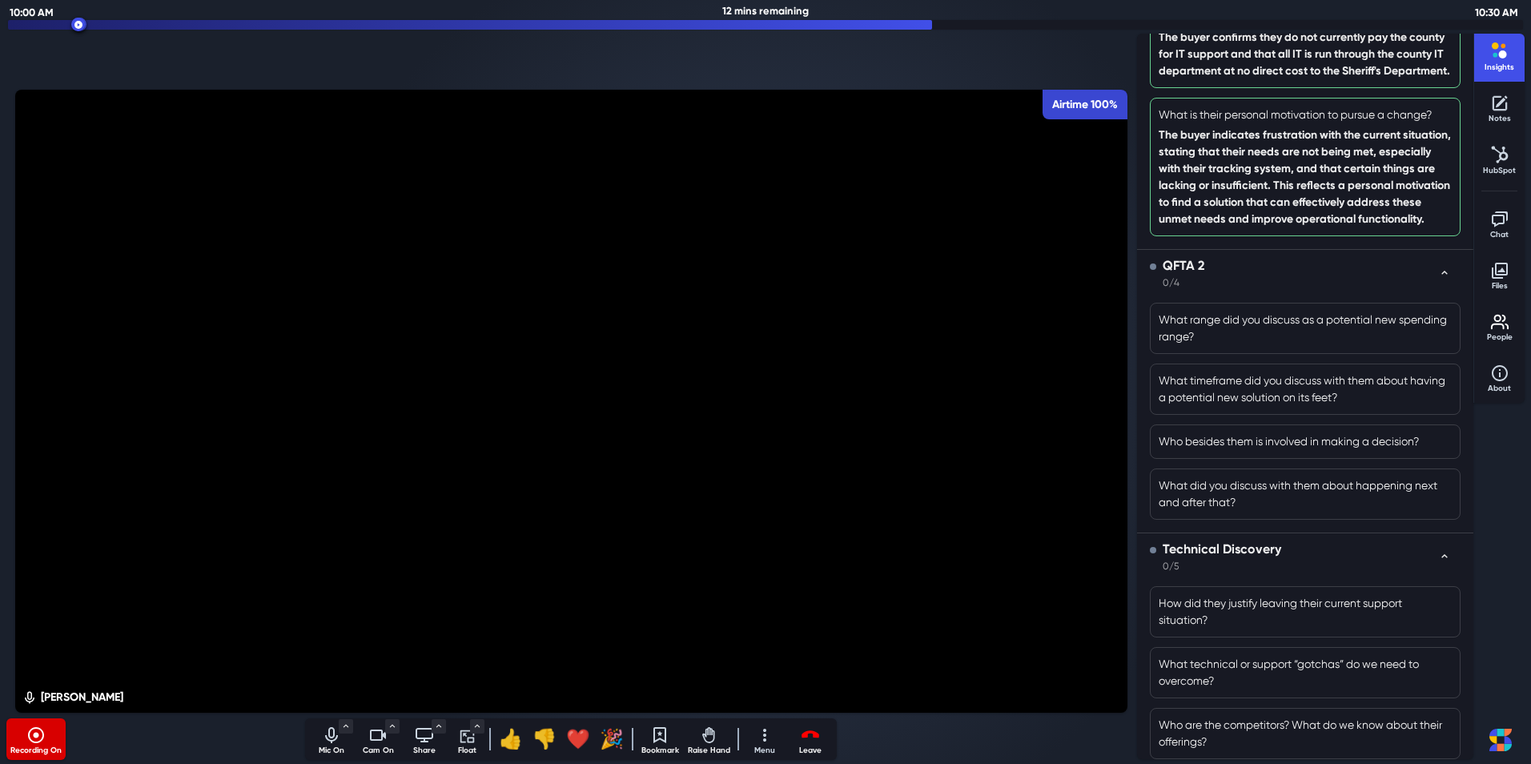
click at [124, 728] on div "Recording On" at bounding box center [155, 739] width 299 height 42
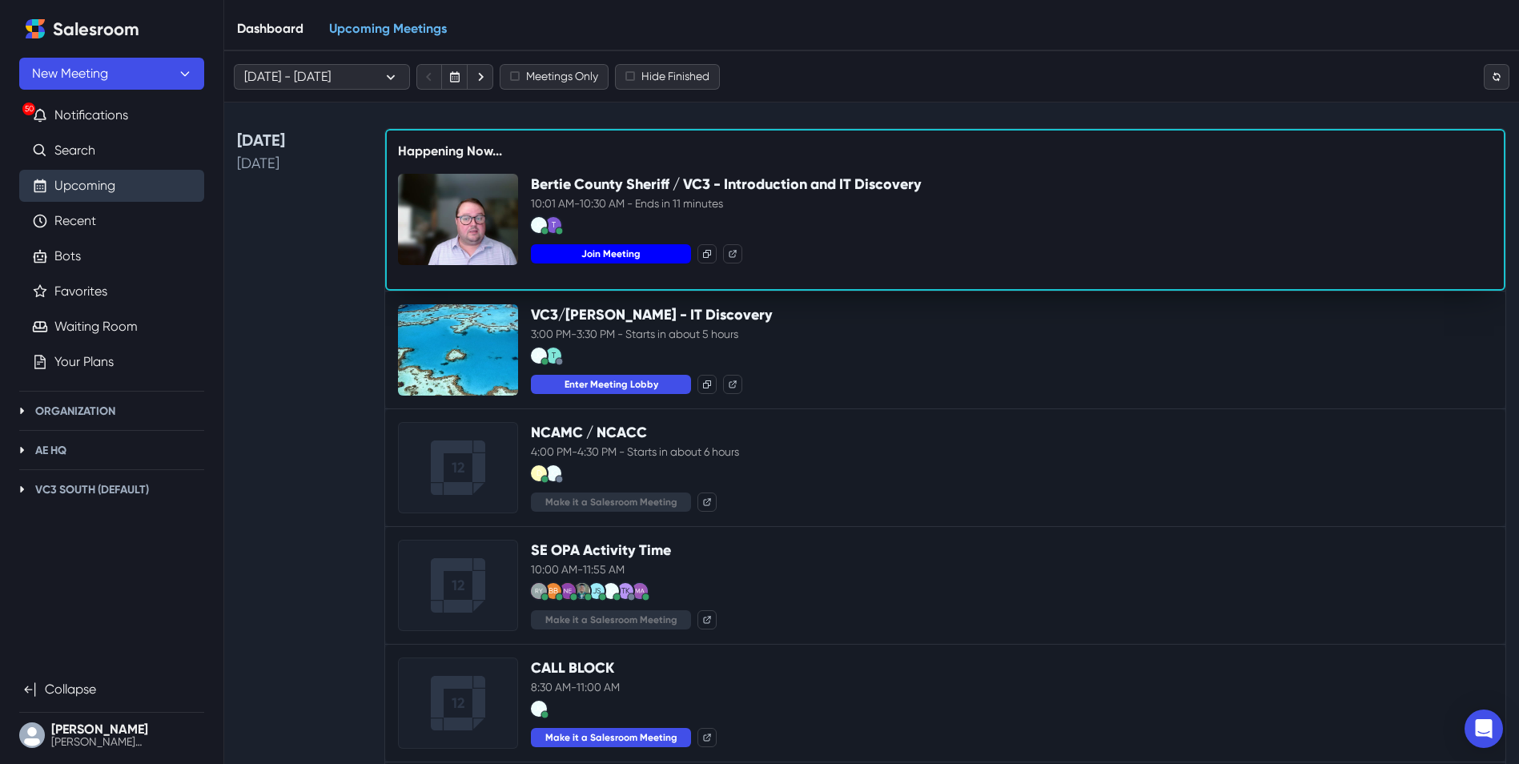
click at [603, 255] on button "Join Meeting" at bounding box center [611, 253] width 160 height 19
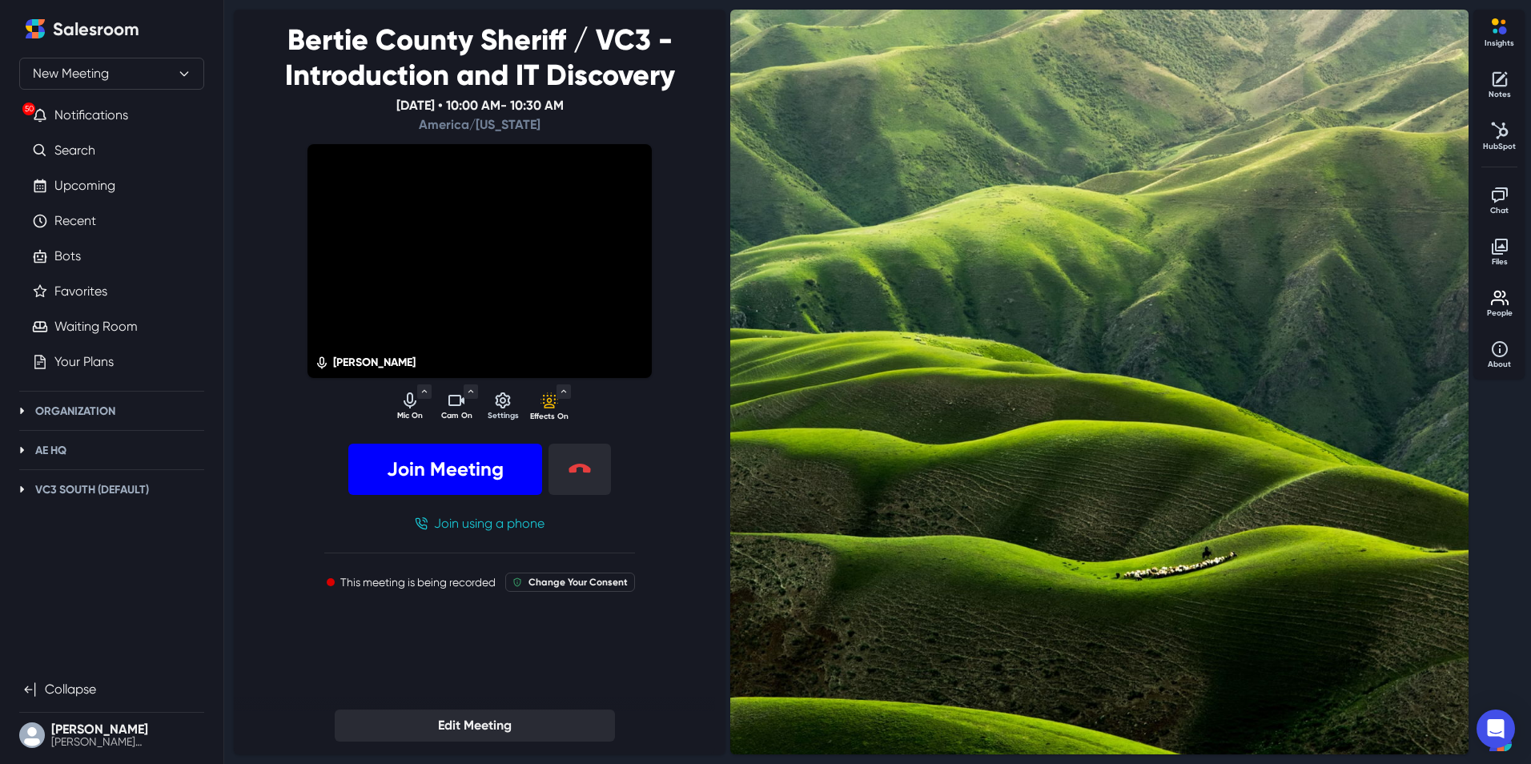
click at [455, 478] on button "Join Meeting" at bounding box center [445, 469] width 194 height 51
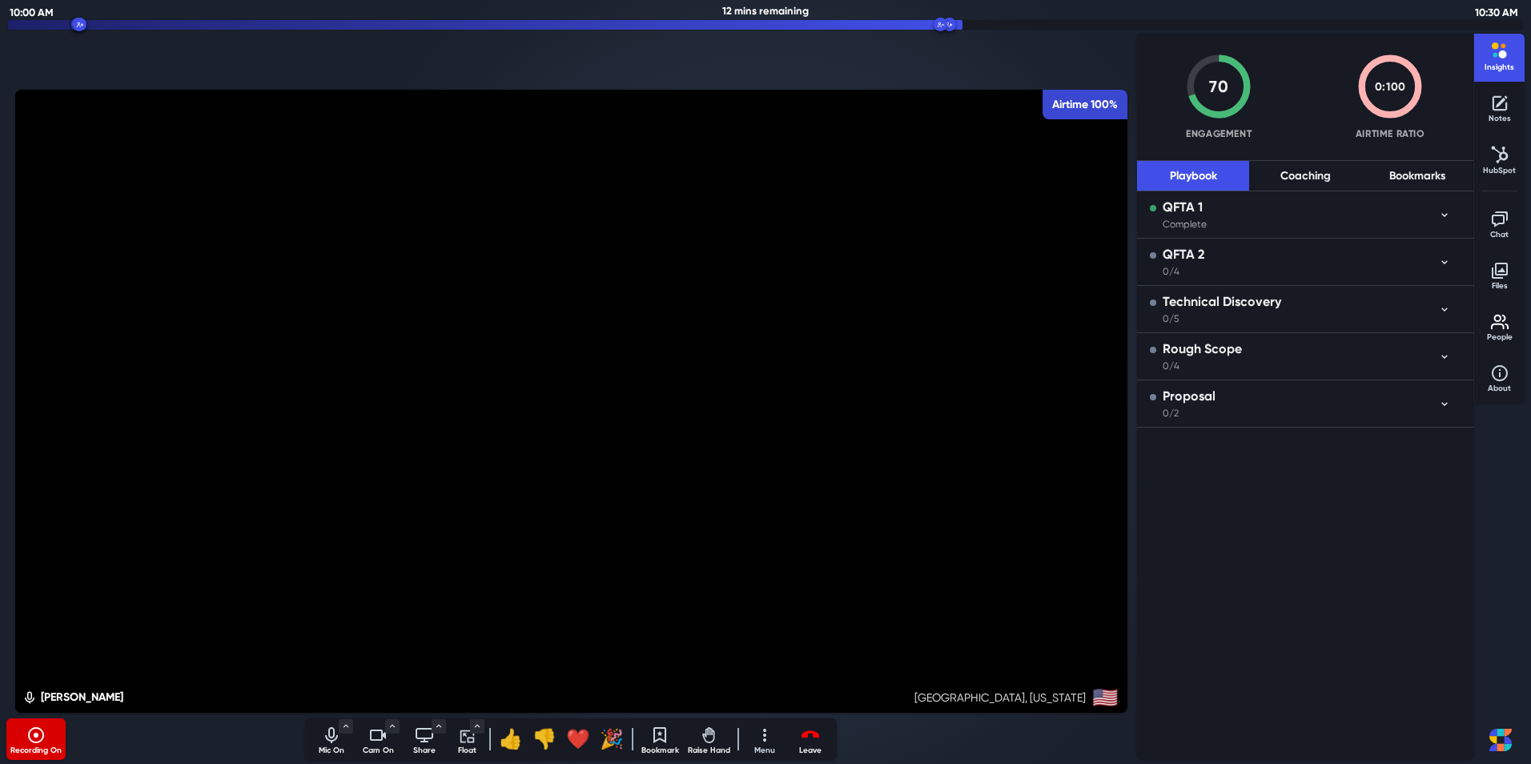
click at [1284, 263] on div "QFTA 2 0/4" at bounding box center [1294, 262] width 288 height 34
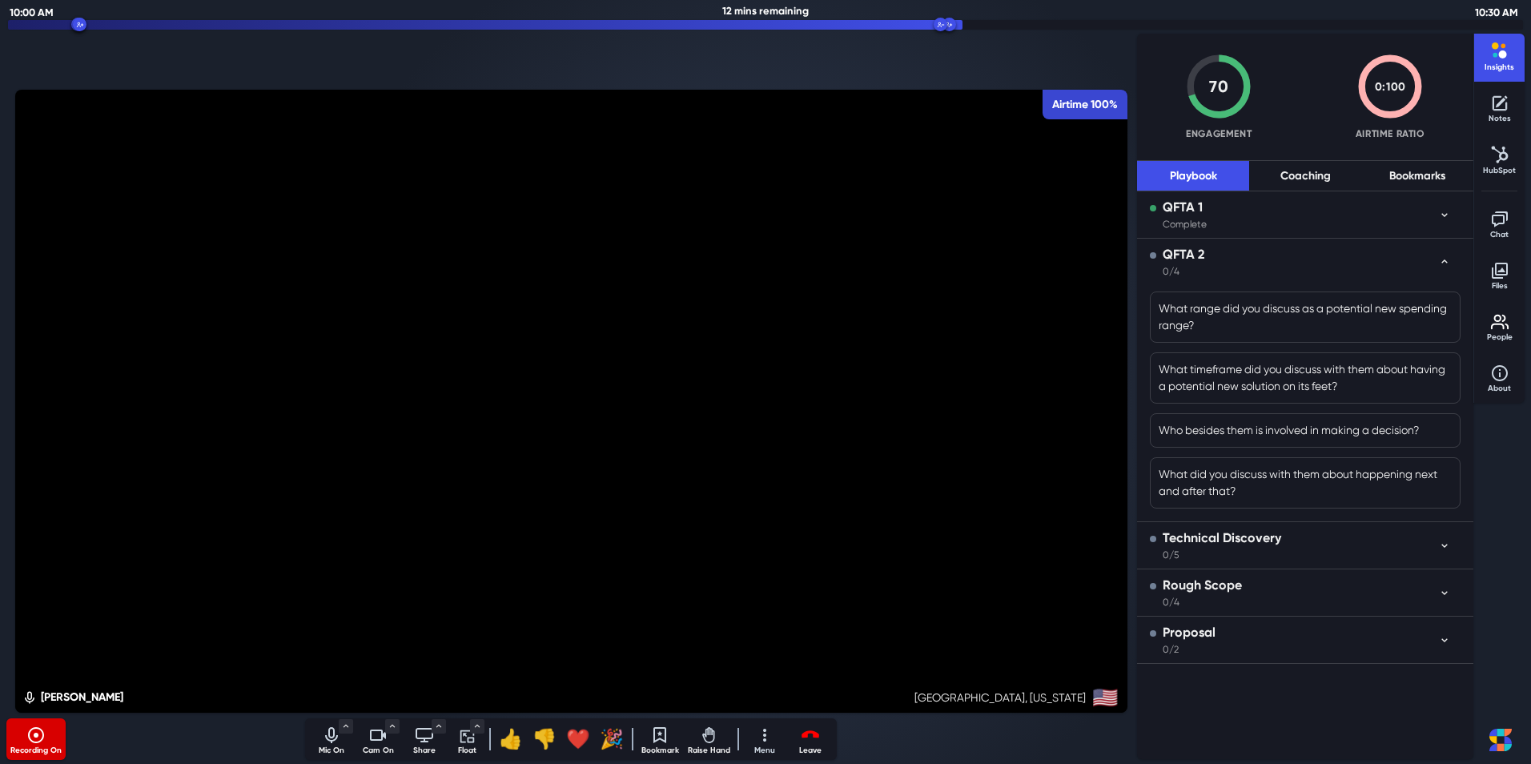
click at [321, 738] on div "Mute audio" at bounding box center [332, 735] width 40 height 19
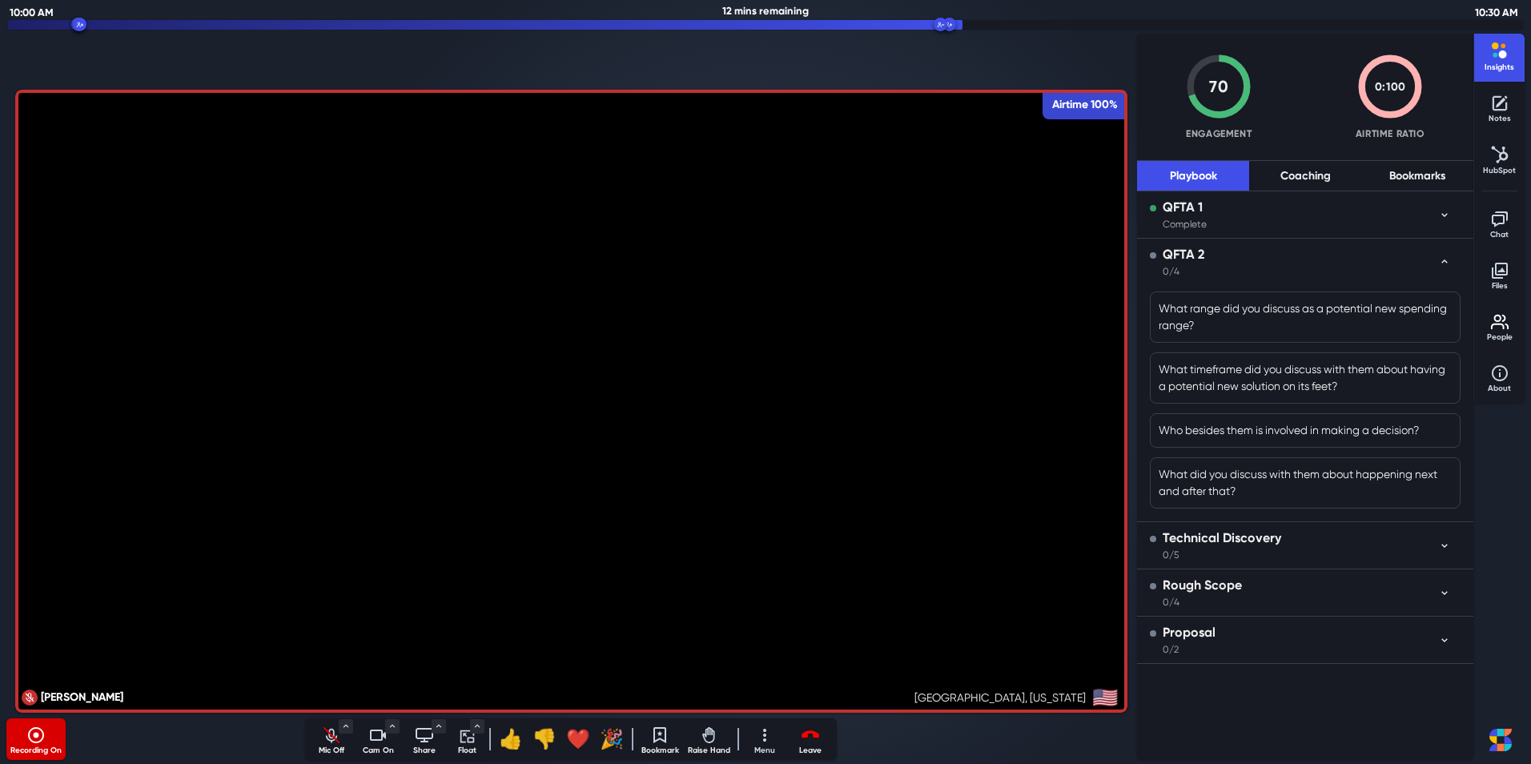
click at [372, 742] on icon "Turn off camera" at bounding box center [377, 735] width 19 height 19
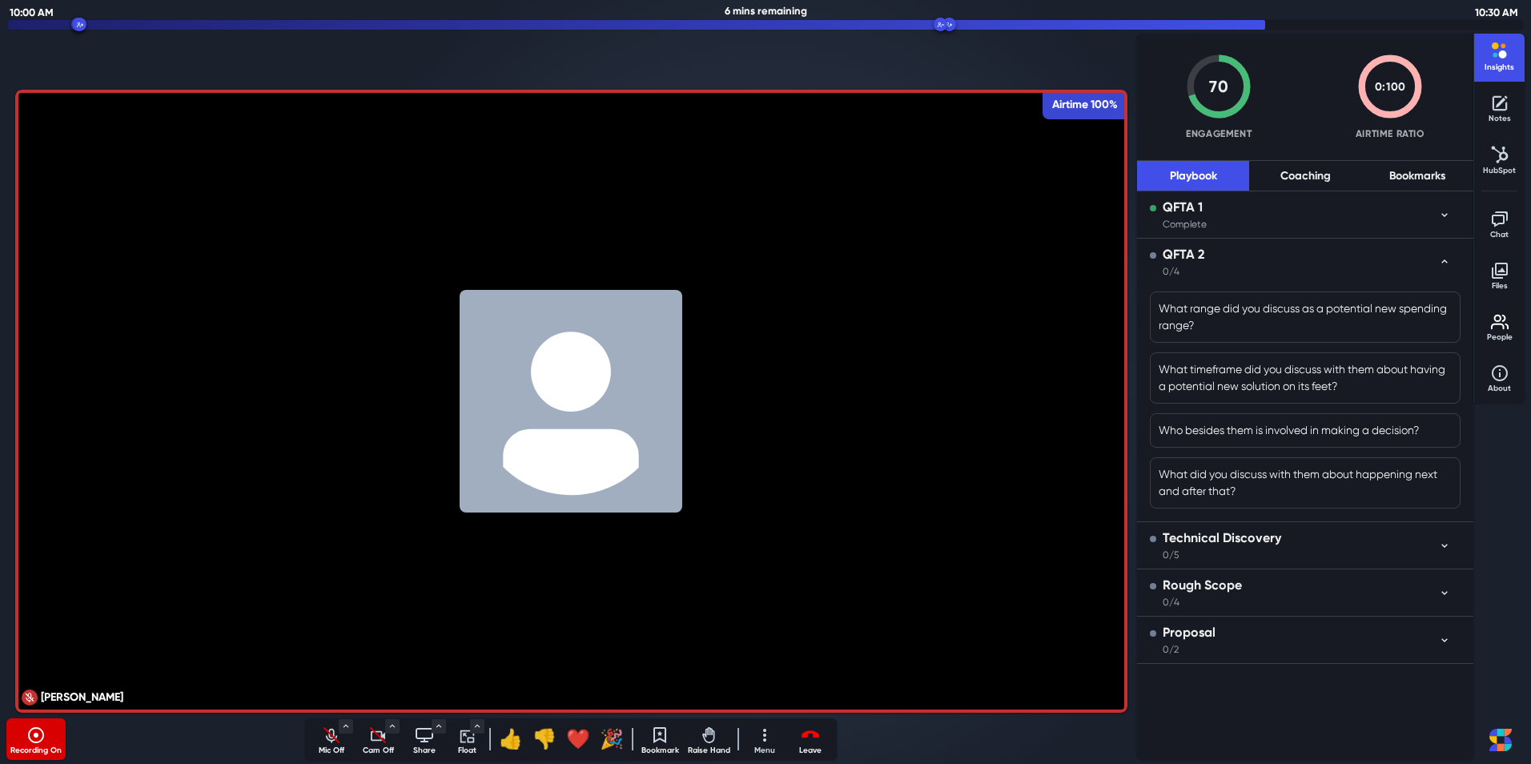
click at [885, 730] on div "Recording On Mic Off Microphone System Default (Microphone) Communications - Mi…" at bounding box center [570, 739] width 1129 height 42
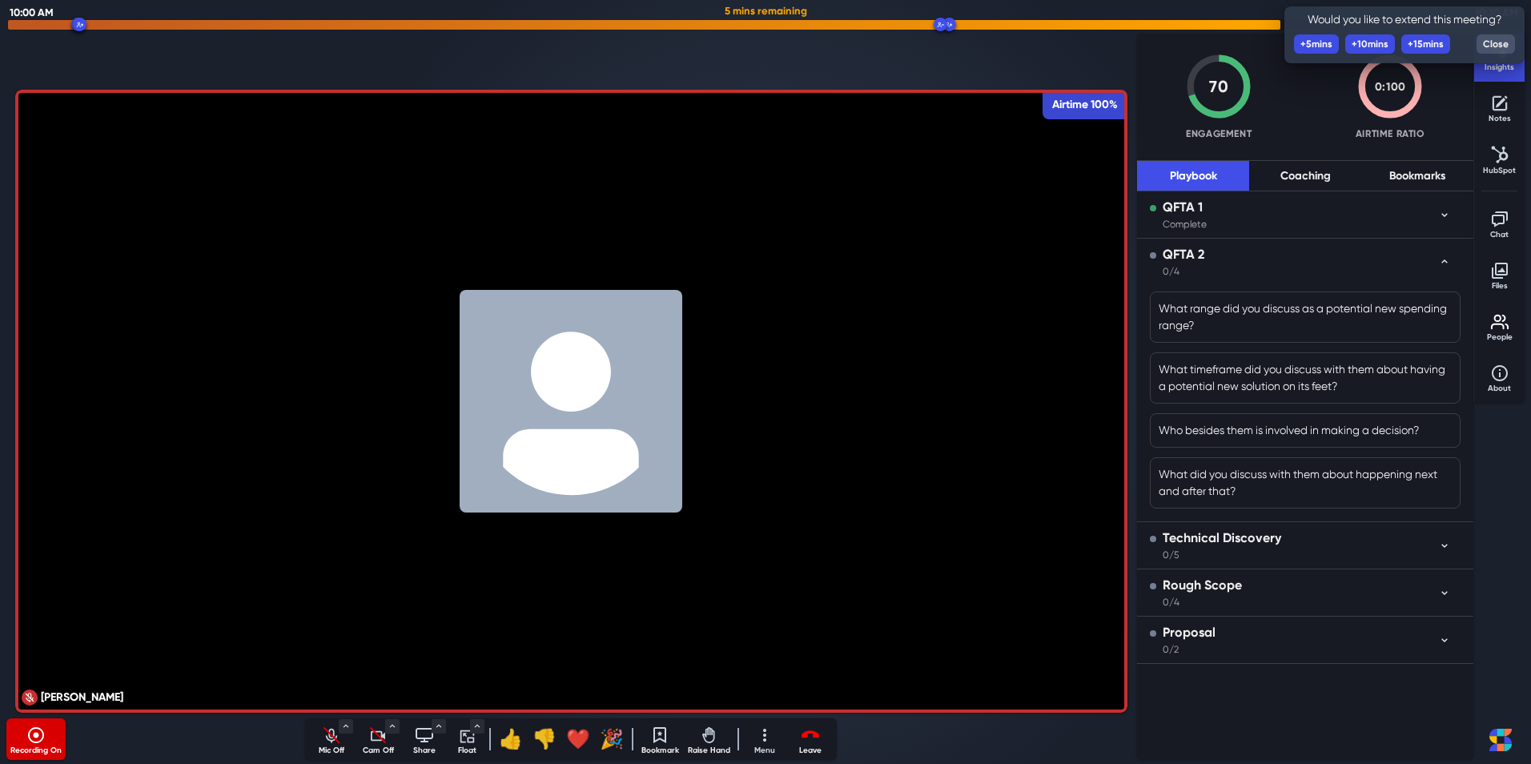
click at [324, 746] on p "Mic Off" at bounding box center [332, 751] width 40 height 12
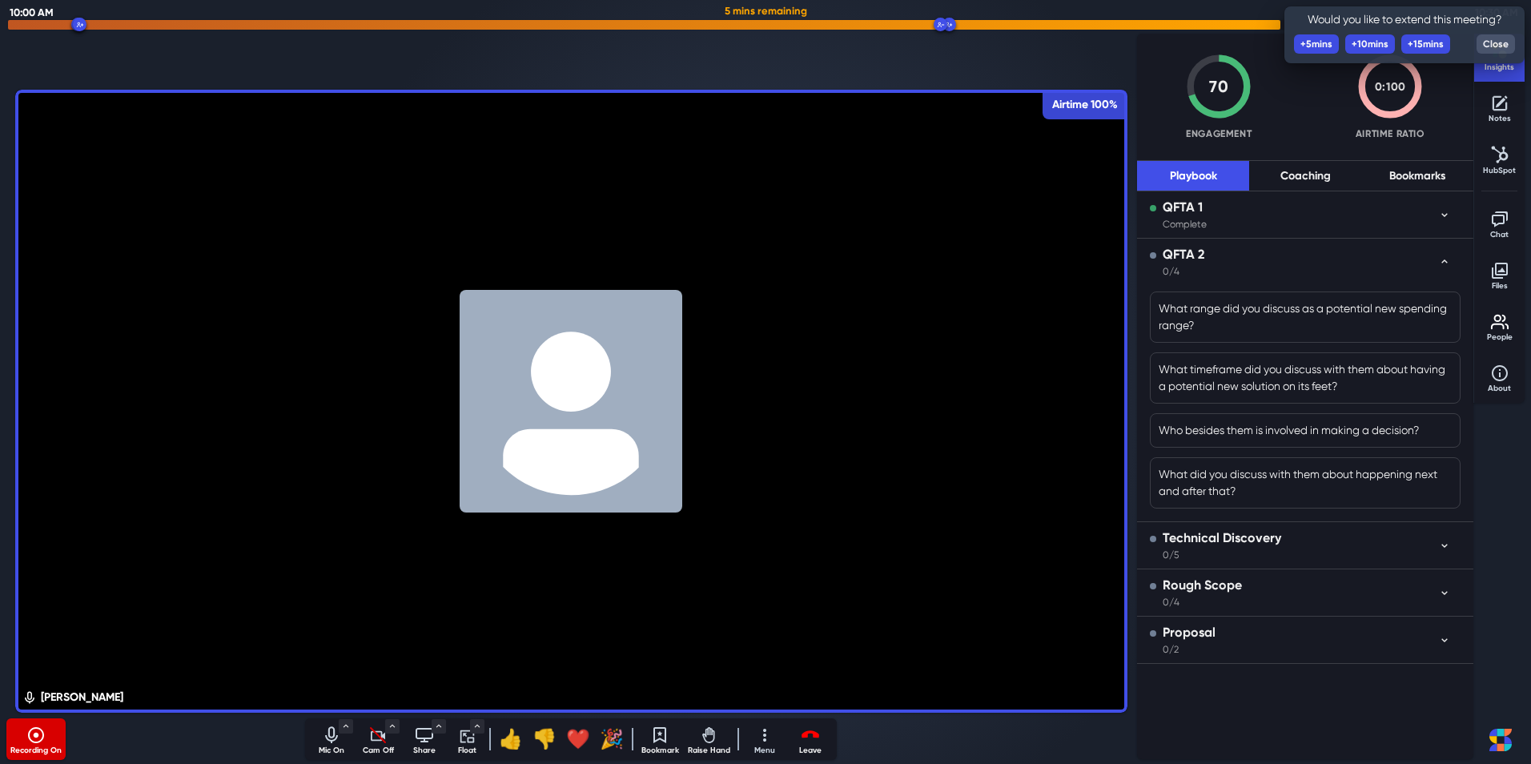
click at [373, 742] on icon "Turn on camera" at bounding box center [377, 735] width 19 height 19
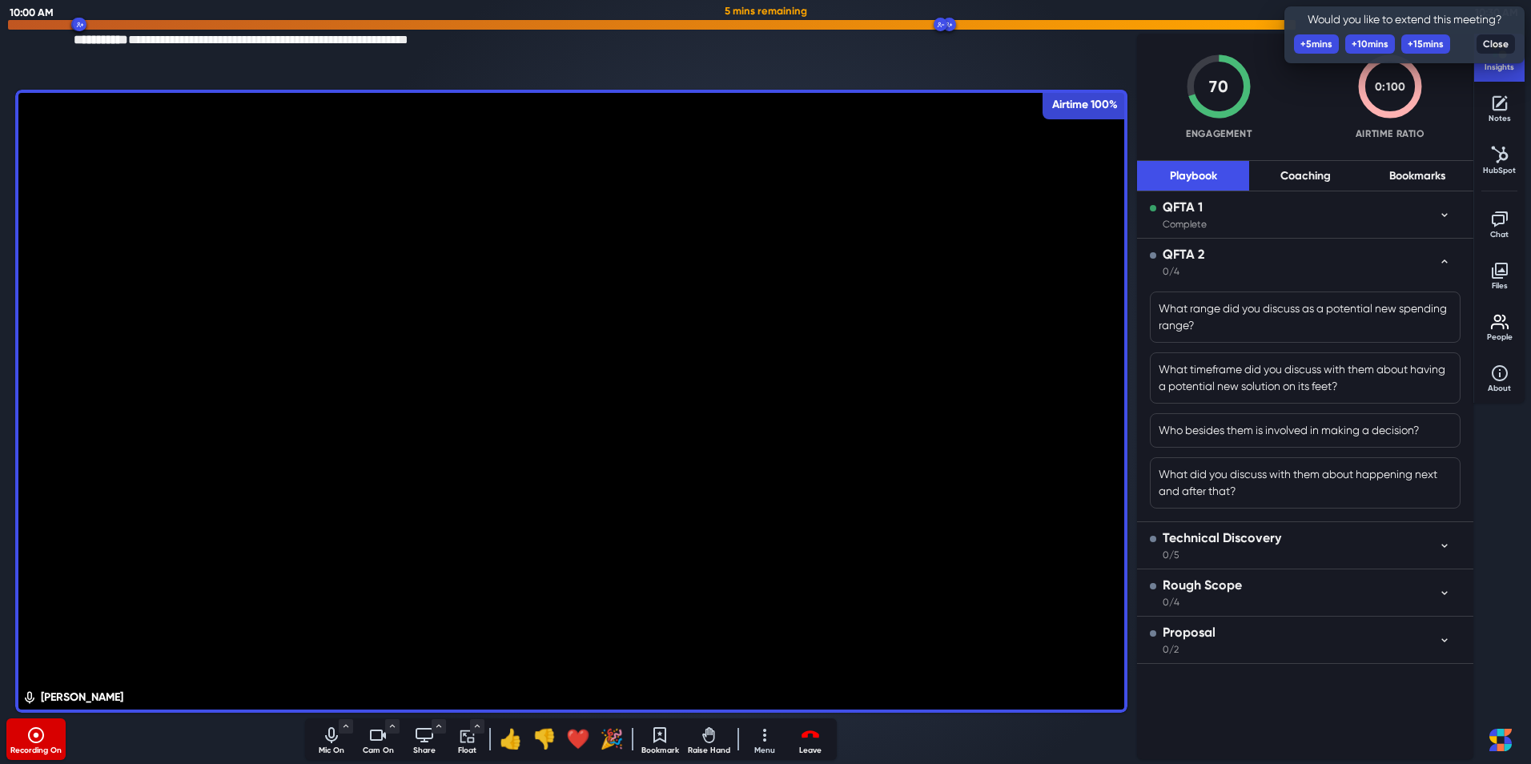
click at [1499, 43] on button "Close" at bounding box center [1496, 43] width 38 height 19
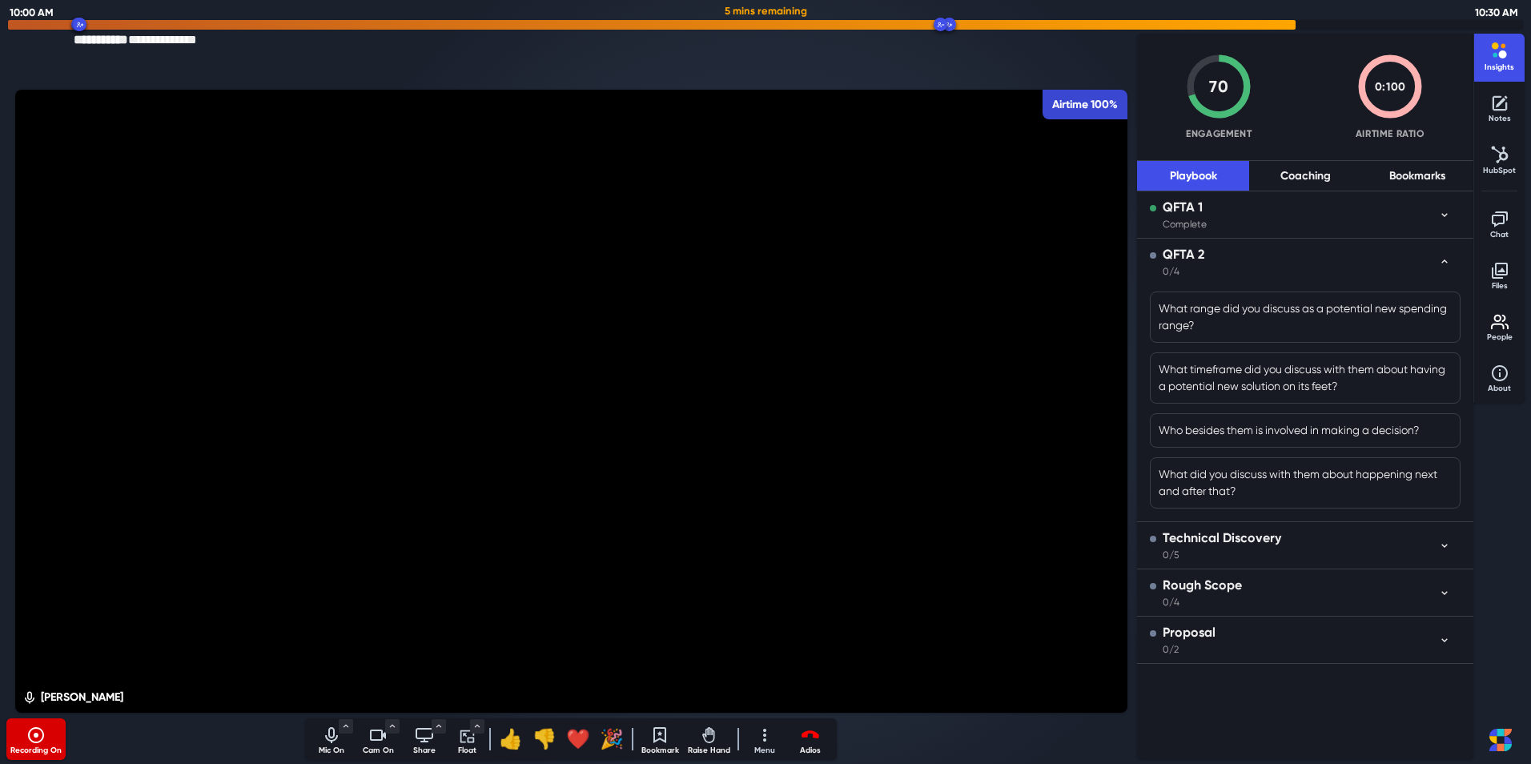
click at [803, 741] on icon "Leave meeting" at bounding box center [810, 735] width 19 height 19
click at [794, 693] on button "End for all" at bounding box center [779, 694] width 96 height 26
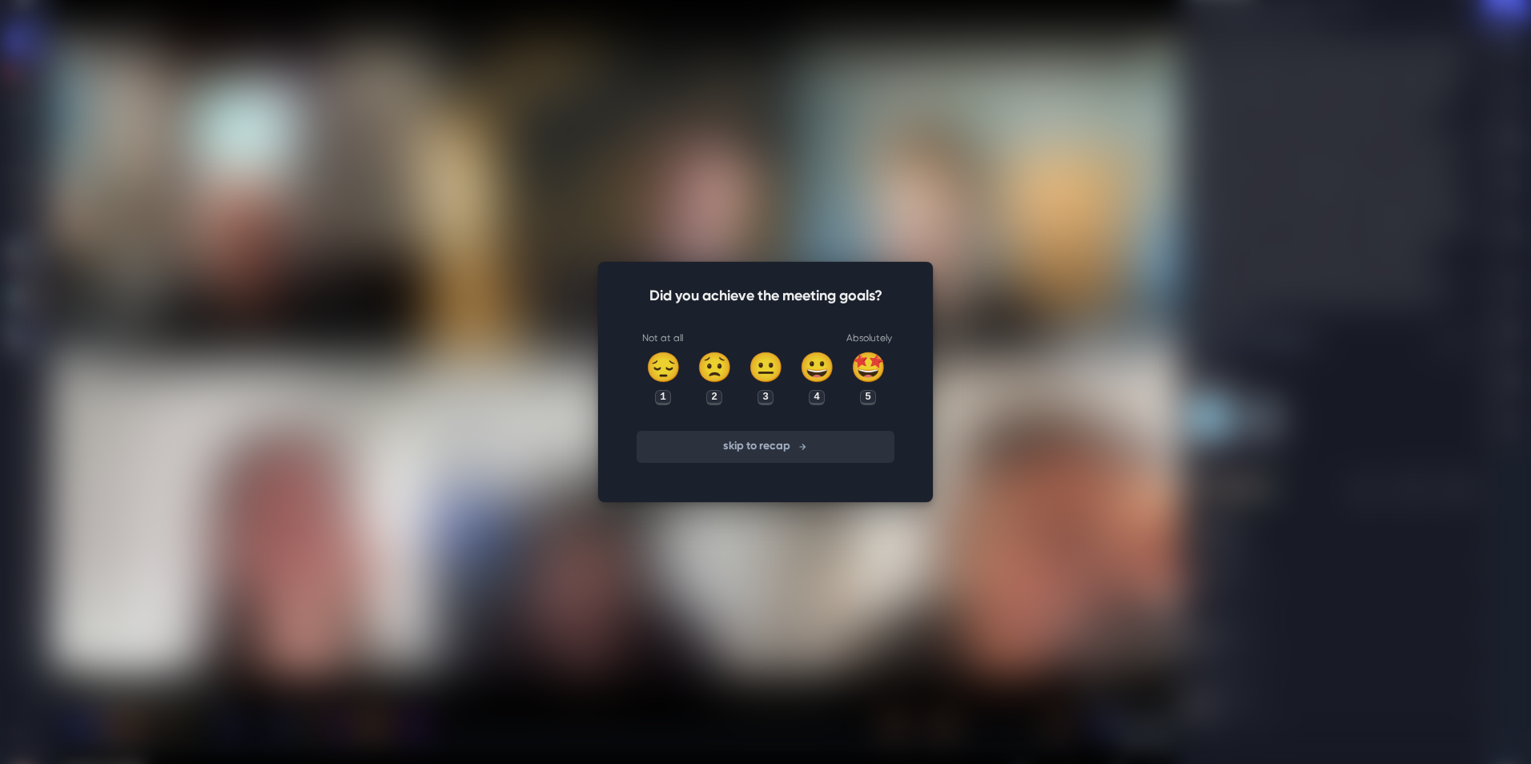
click at [774, 437] on button "skip to recap" at bounding box center [766, 447] width 258 height 32
